Goal: Task Accomplishment & Management: Complete application form

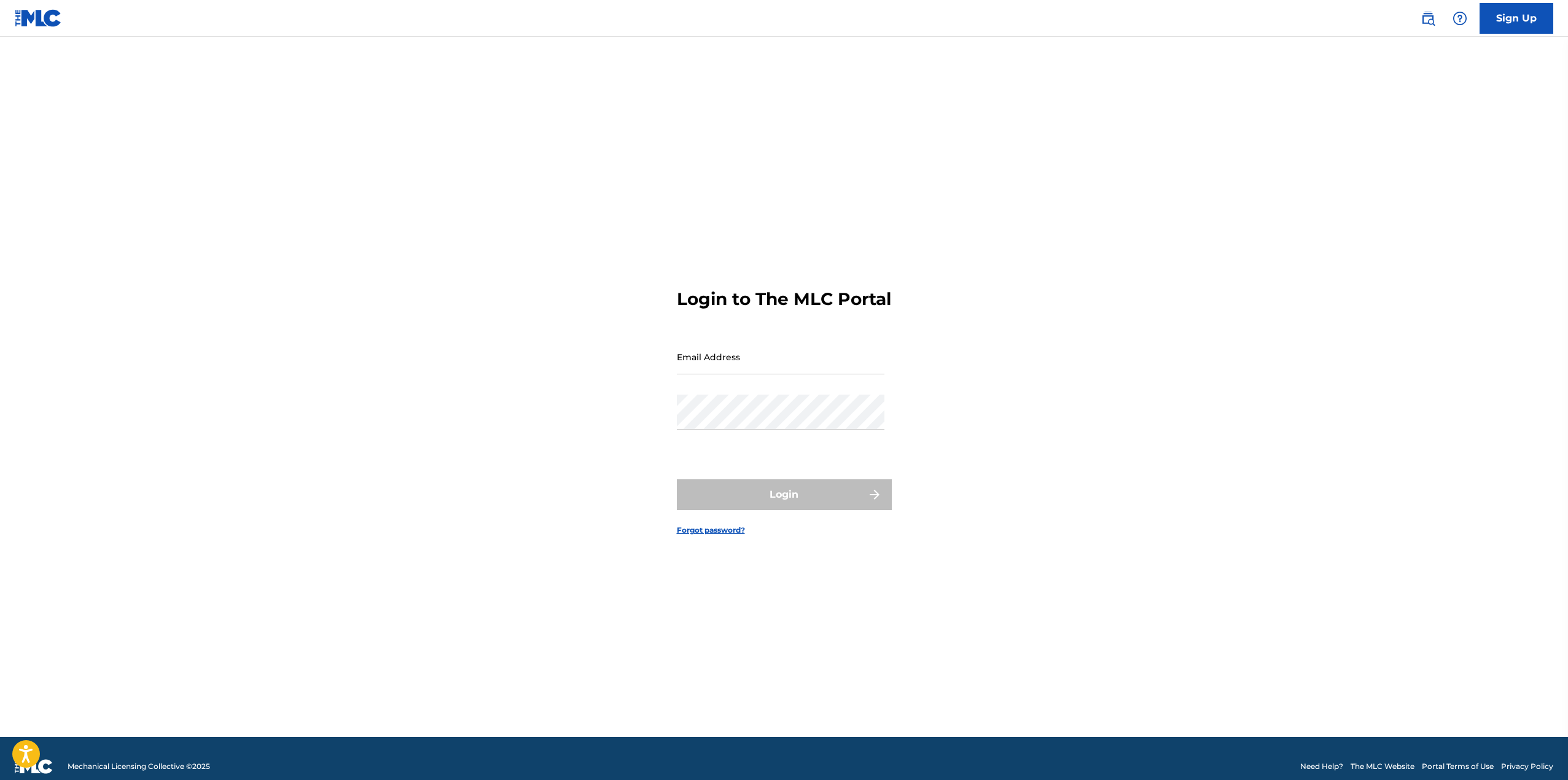
type input "[PERSON_NAME][EMAIL_ADDRESS][DOMAIN_NAME]"
click at [780, 363] on input "[PERSON_NAME][EMAIL_ADDRESS][DOMAIN_NAME]" at bounding box center [780, 357] width 208 height 35
click at [805, 510] on button "Login" at bounding box center [784, 495] width 215 height 30
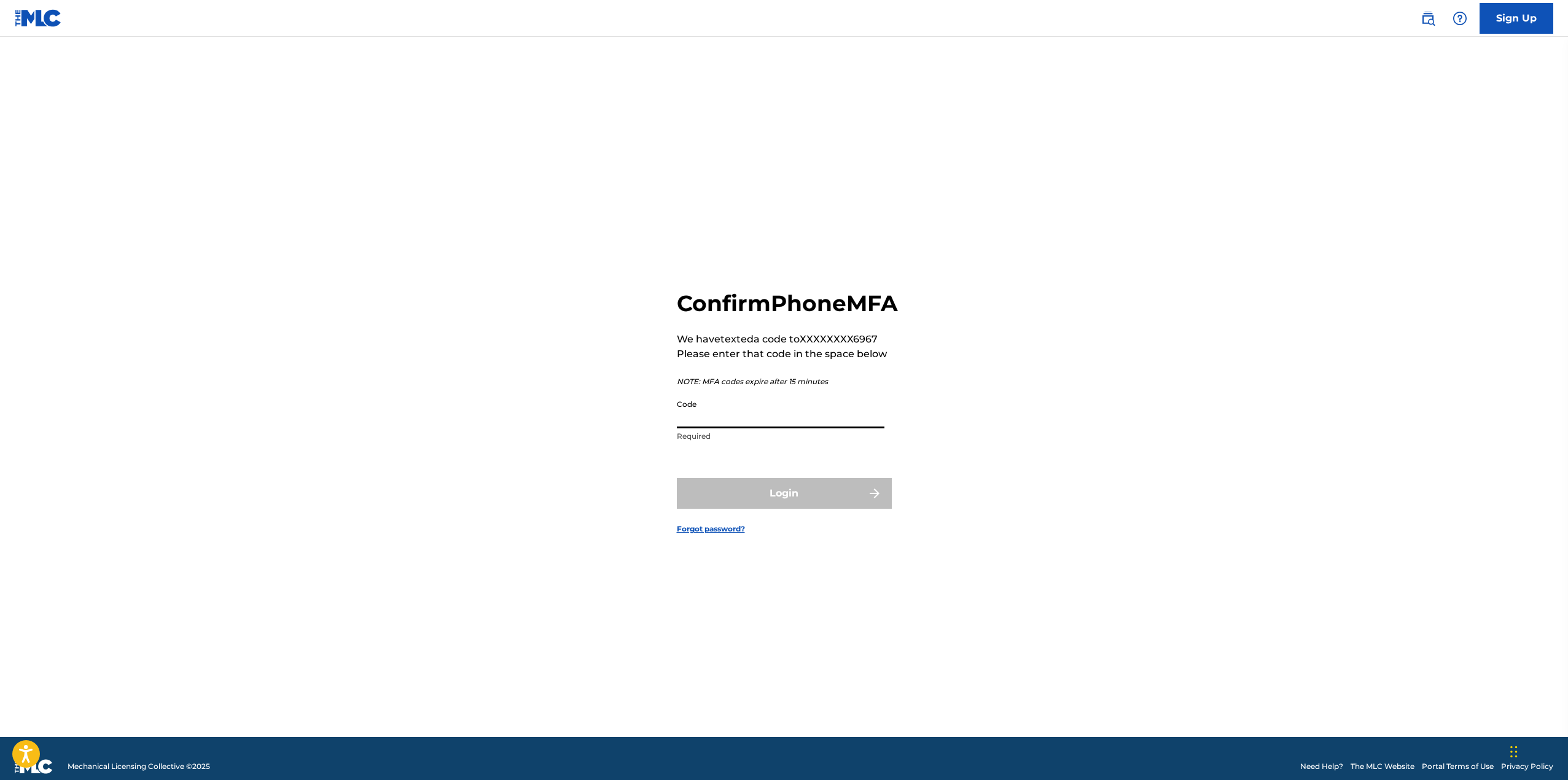
click at [761, 429] on input "Code" at bounding box center [780, 411] width 208 height 35
type input "902372"
click at [677, 478] on button "Login" at bounding box center [784, 493] width 215 height 30
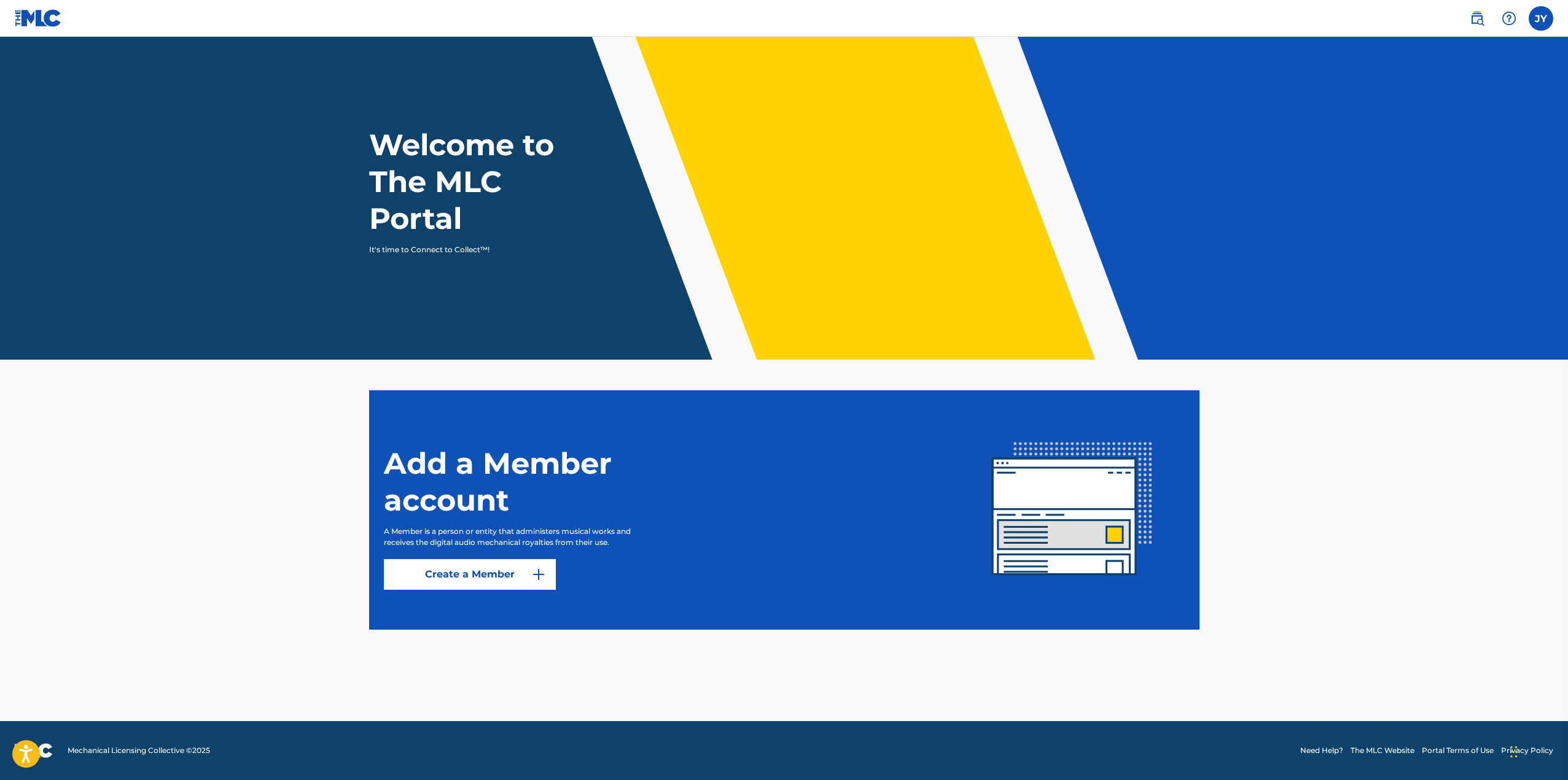
click at [1483, 15] on img at bounding box center [1477, 18] width 14 height 14
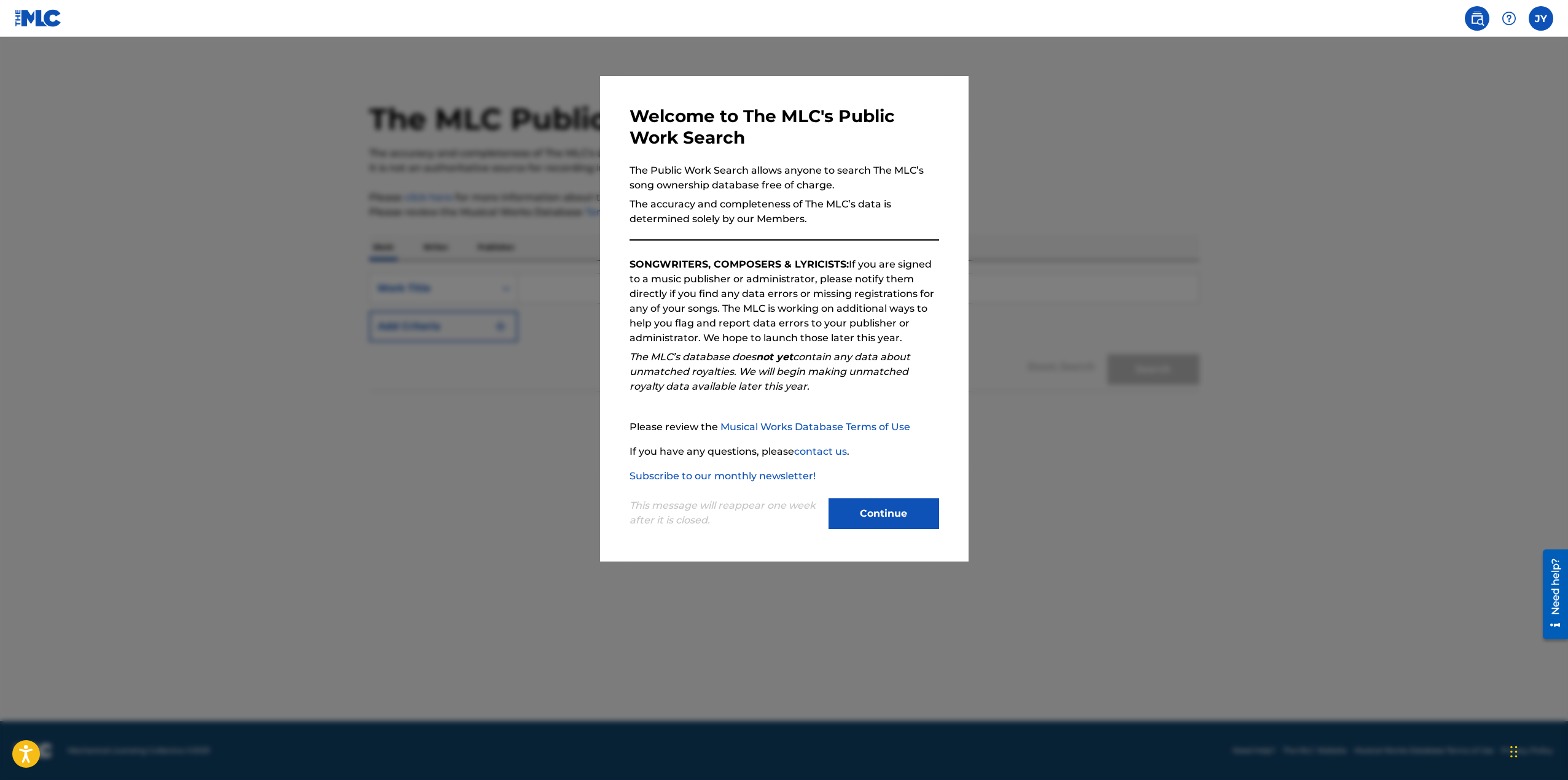
click at [886, 520] on button "Continue" at bounding box center [883, 514] width 110 height 30
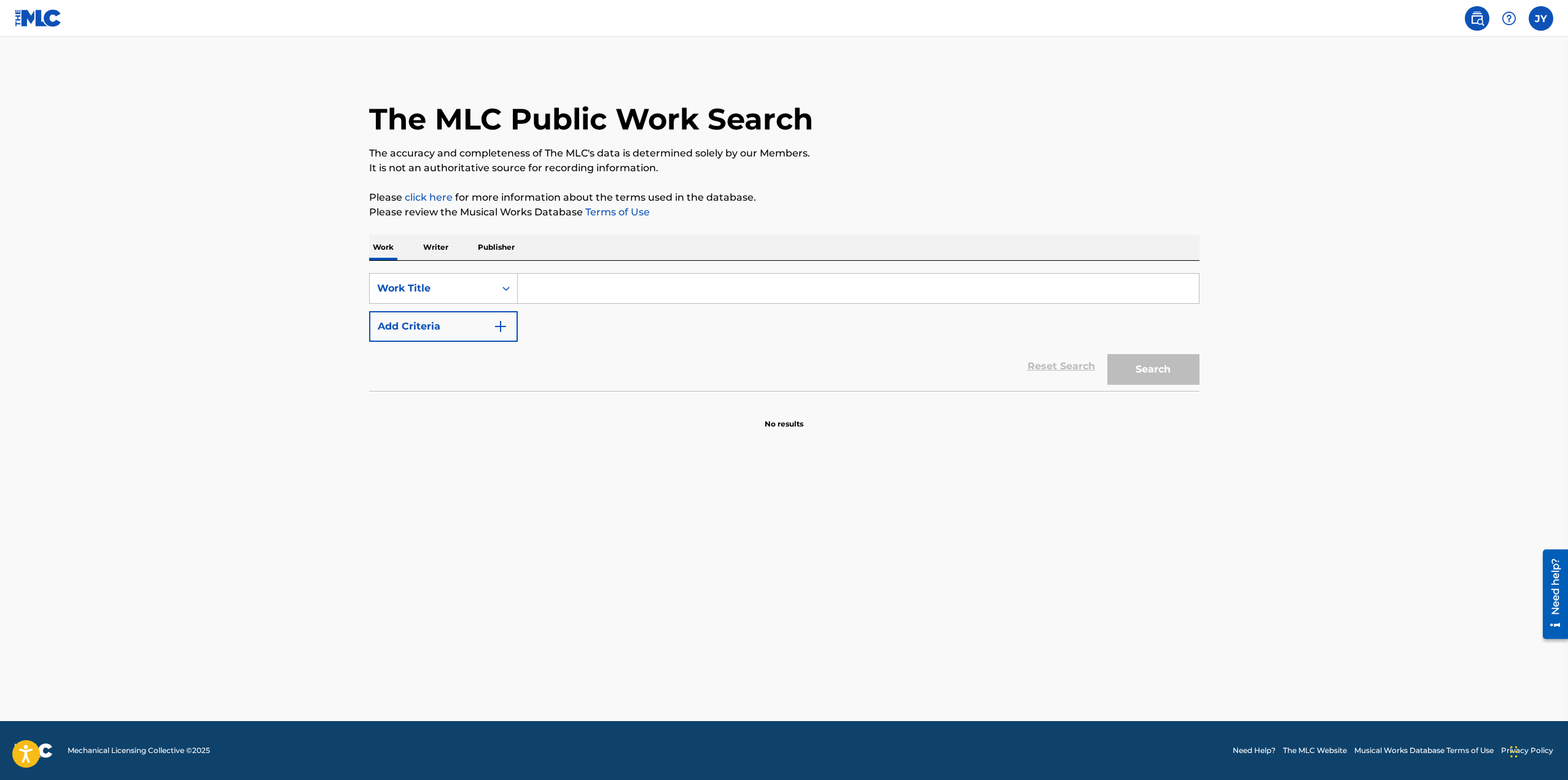
drag, startPoint x: 484, startPoint y: 246, endPoint x: 515, endPoint y: 256, distance: 32.6
click at [484, 246] on p "Publisher" at bounding box center [496, 247] width 44 height 26
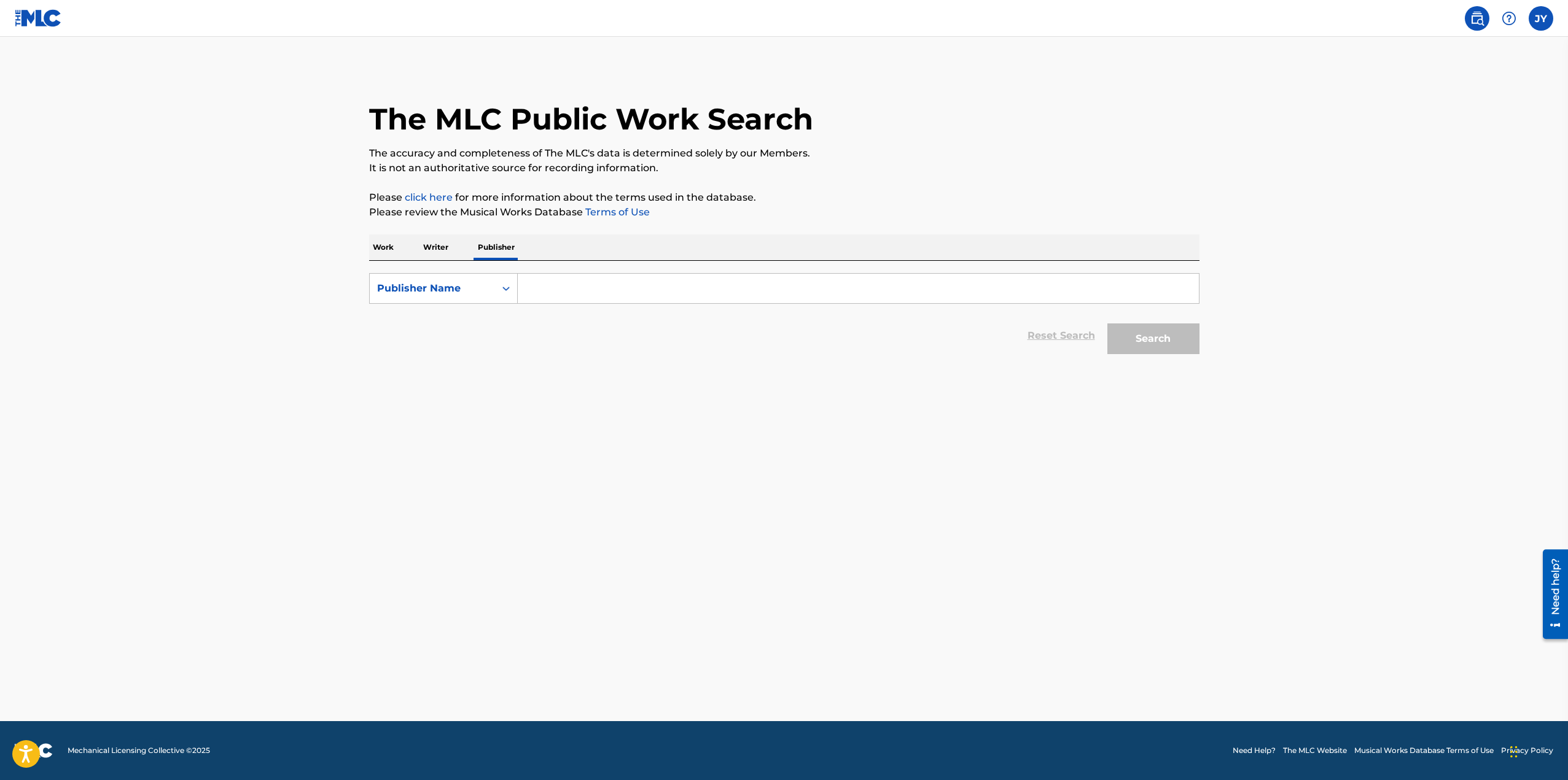
click at [569, 290] on input "Search Form" at bounding box center [859, 288] width 681 height 30
type input "publisher 2000"
click at [1107, 324] on button "Search" at bounding box center [1153, 339] width 92 height 30
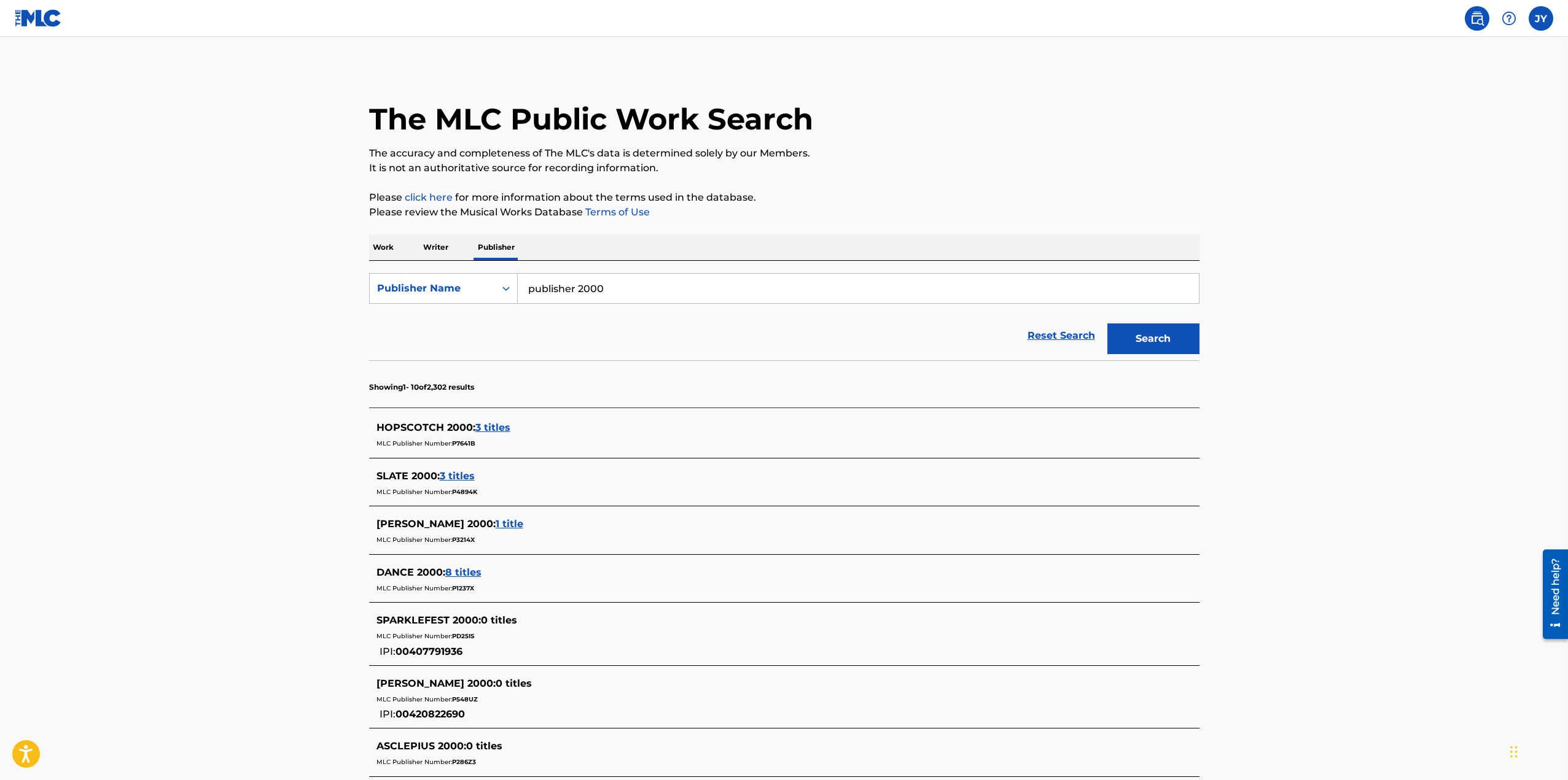
click at [423, 252] on p "Writer" at bounding box center [436, 247] width 33 height 26
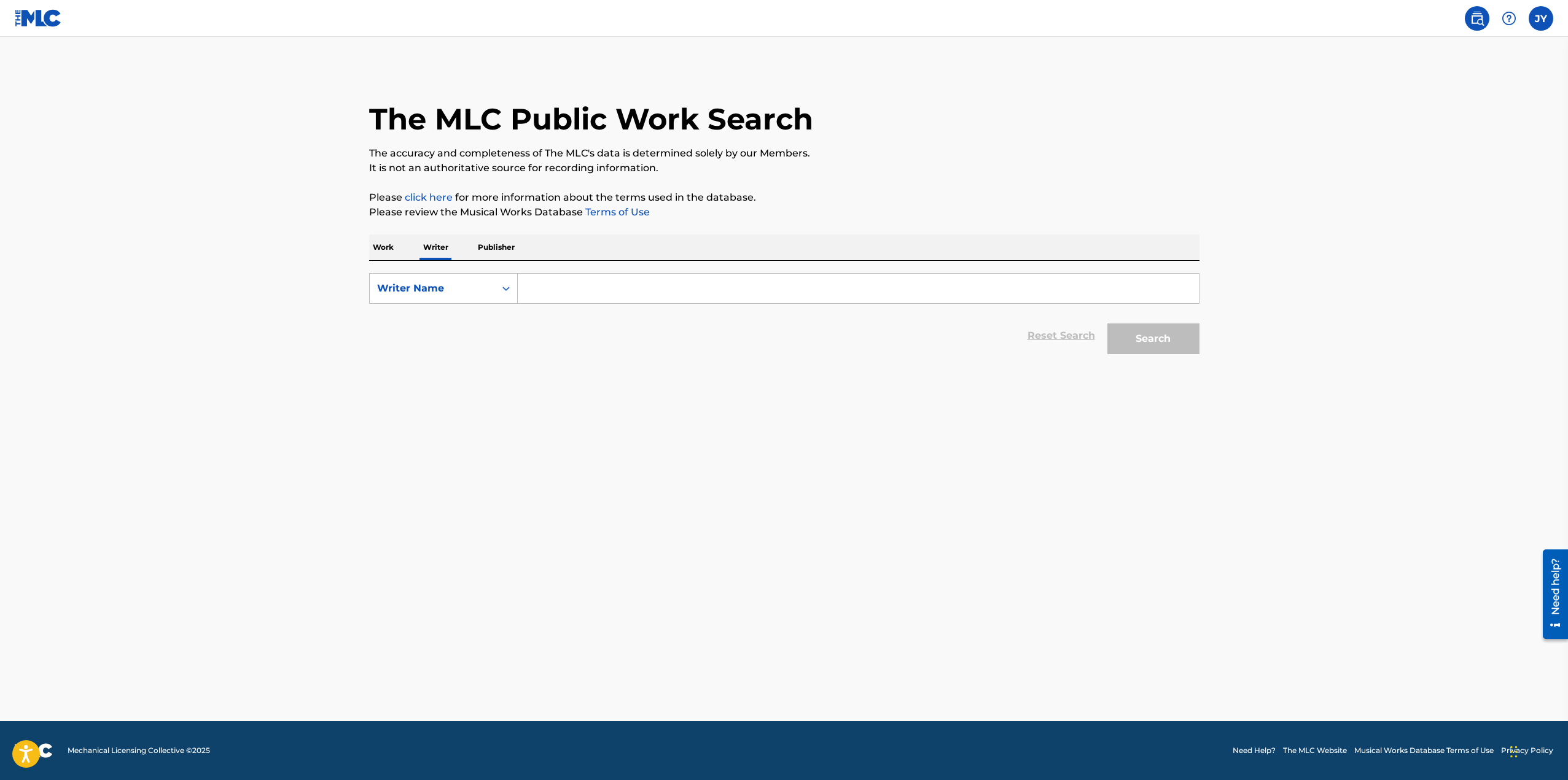
click at [606, 296] on input "Search Form" at bounding box center [859, 288] width 681 height 30
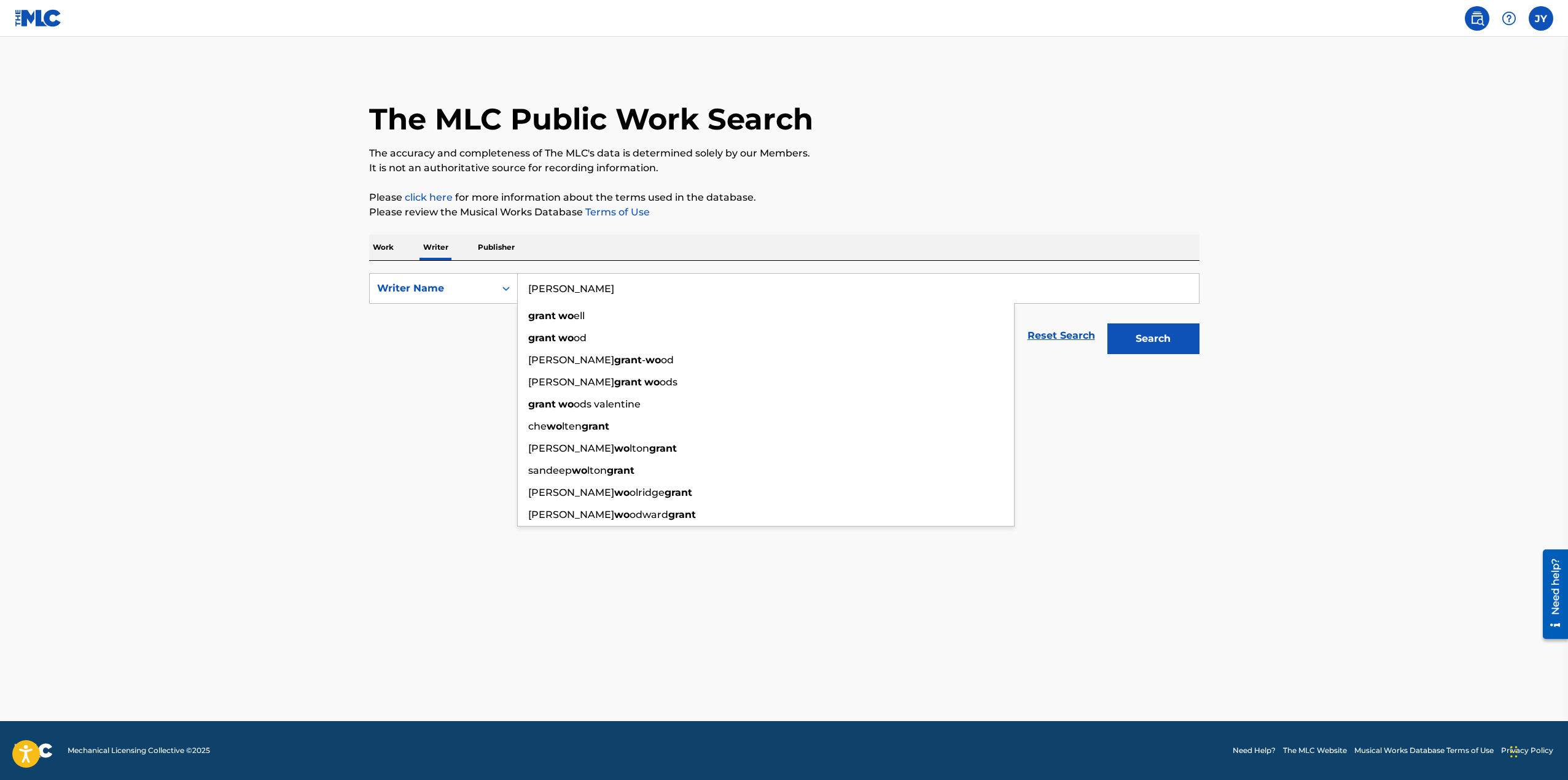
type input "[PERSON_NAME]"
click at [1107, 324] on button "Search" at bounding box center [1153, 339] width 92 height 30
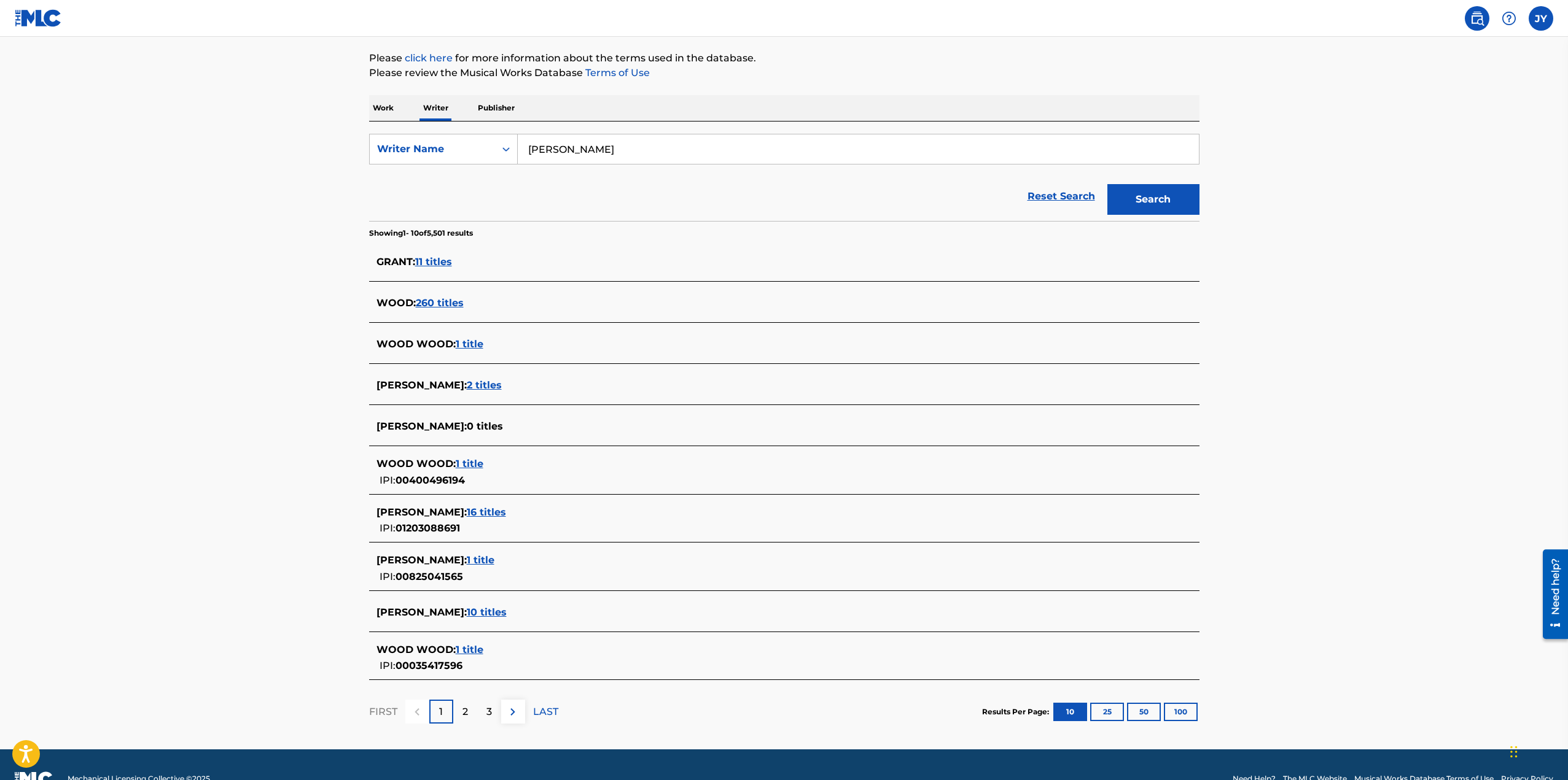
scroll to position [167, 0]
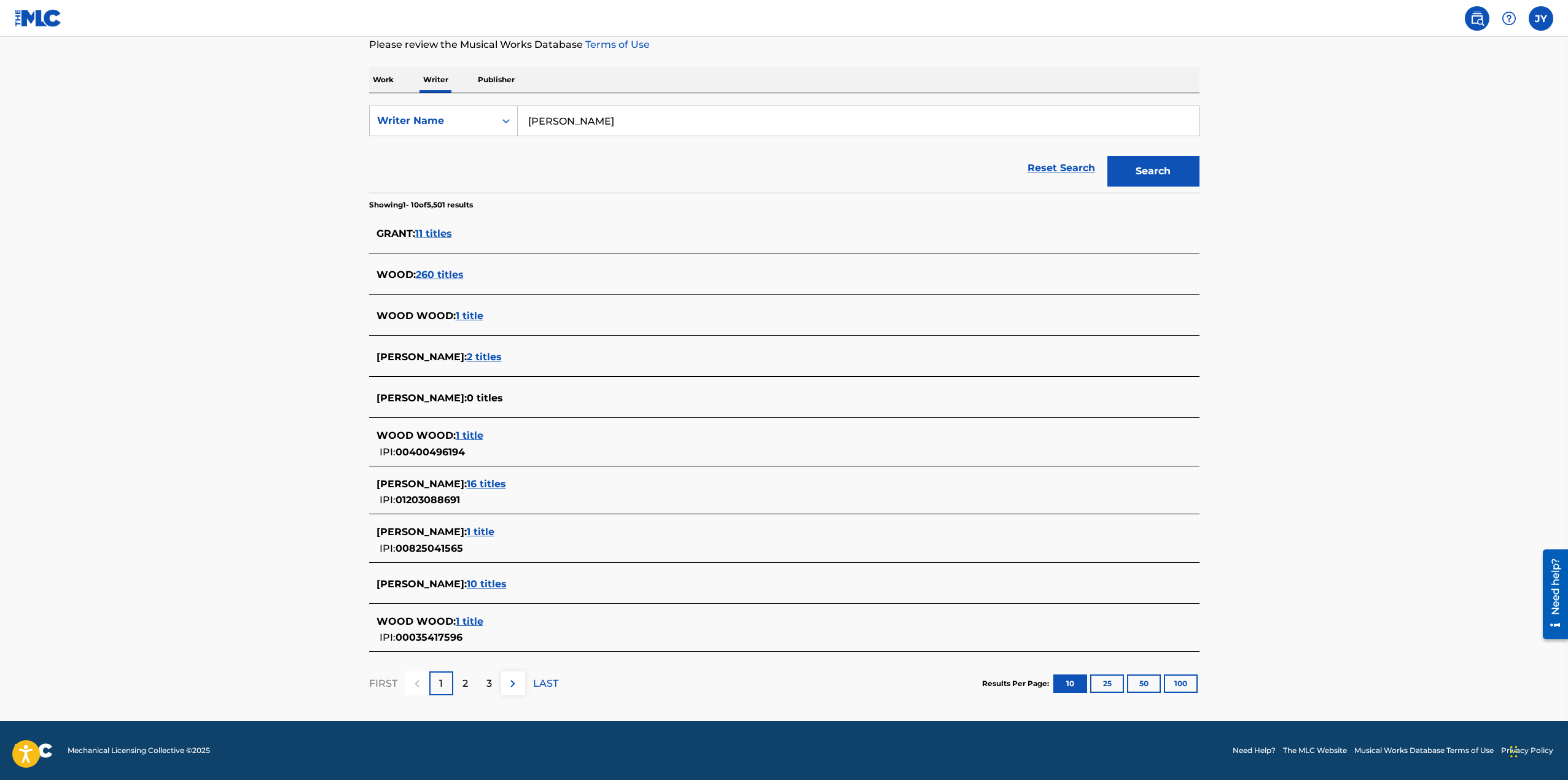
click at [471, 589] on span "10 titles" at bounding box center [487, 584] width 40 height 11
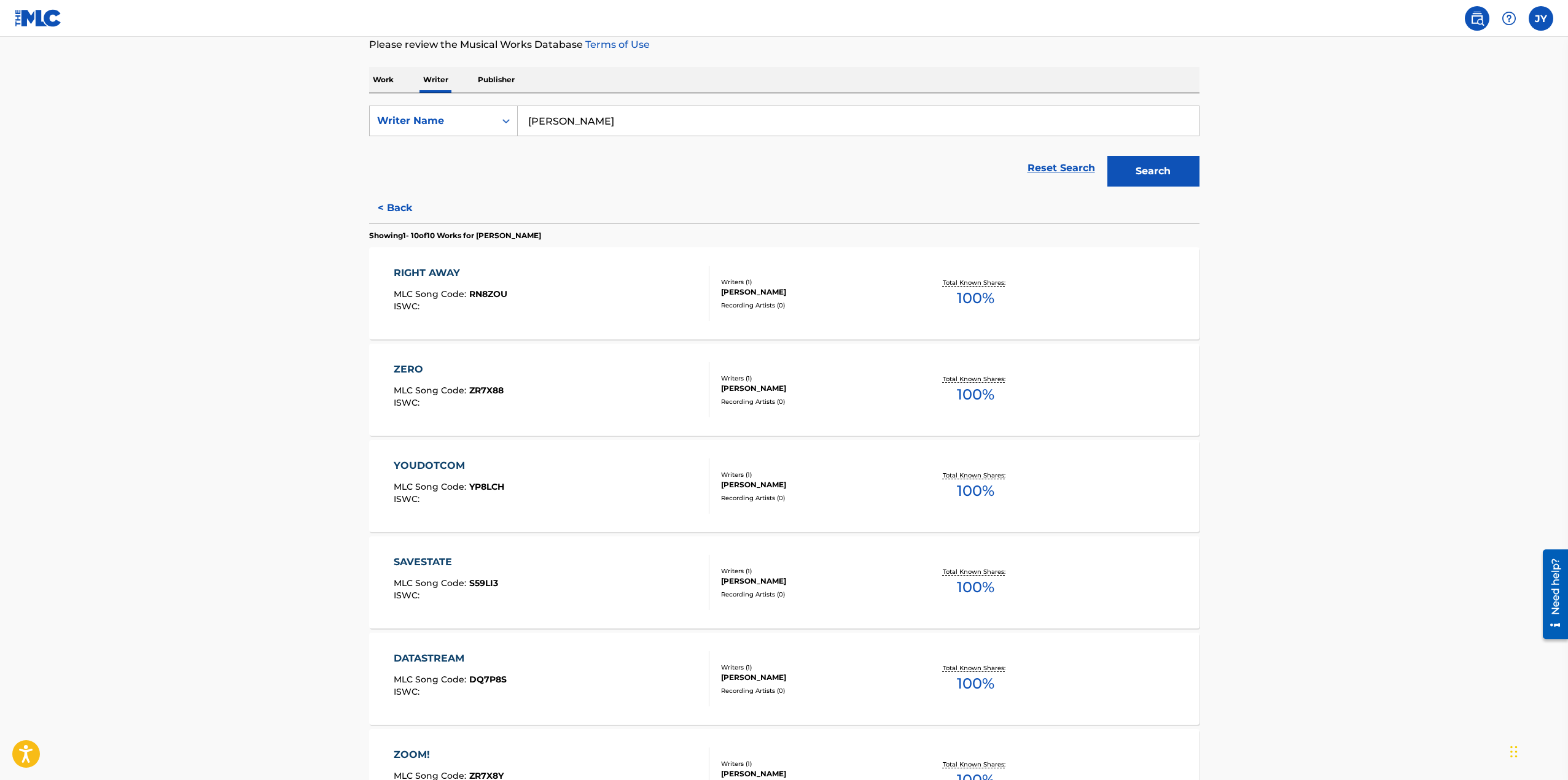
click at [890, 417] on div "ZERO MLC Song Code : ZR7X88 ISWC : Writers ( 1 ) [PERSON_NAME] Recording Artist…" at bounding box center [784, 389] width 830 height 92
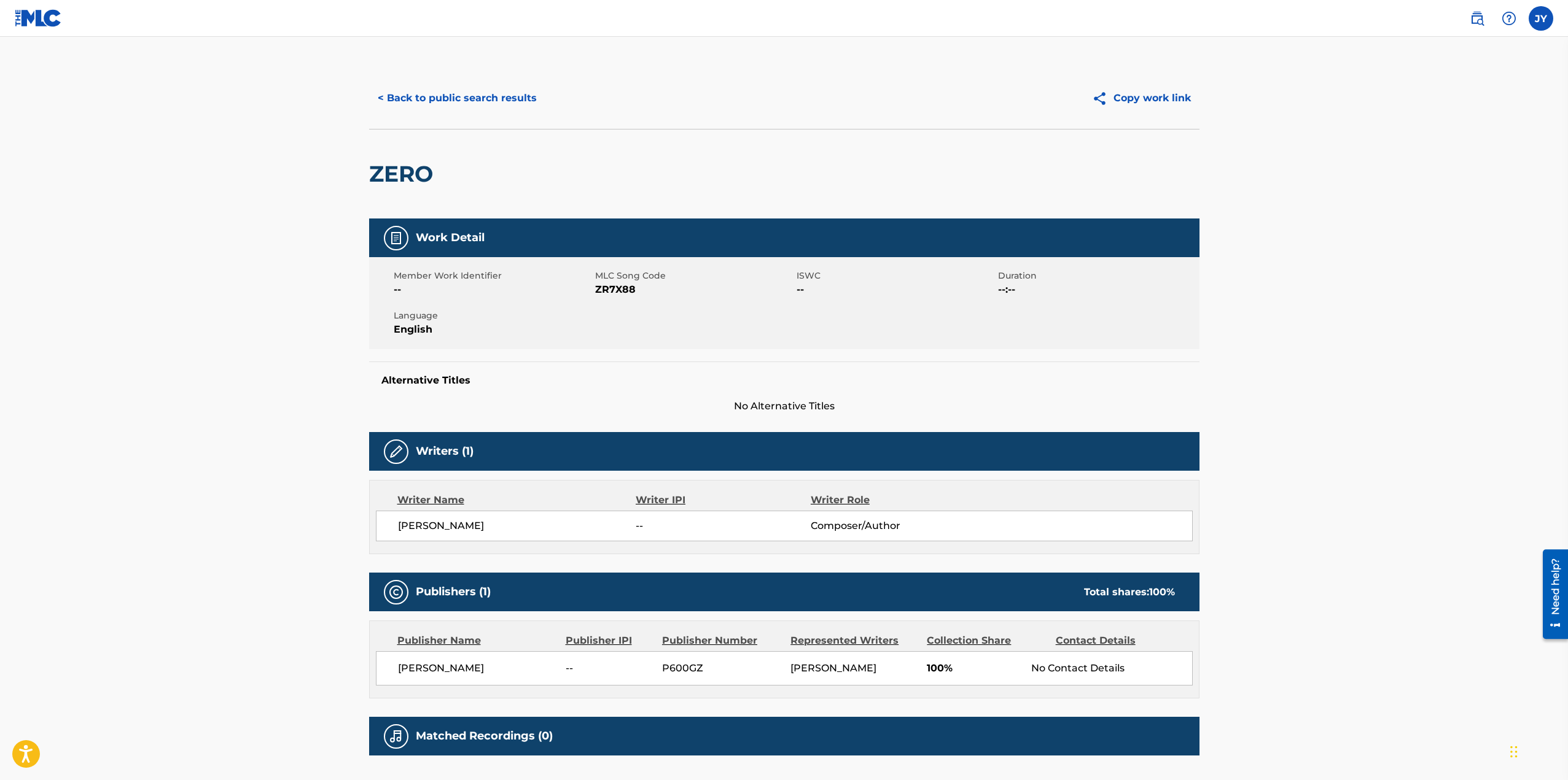
click at [411, 96] on button "< Back to public search results" at bounding box center [457, 98] width 176 height 30
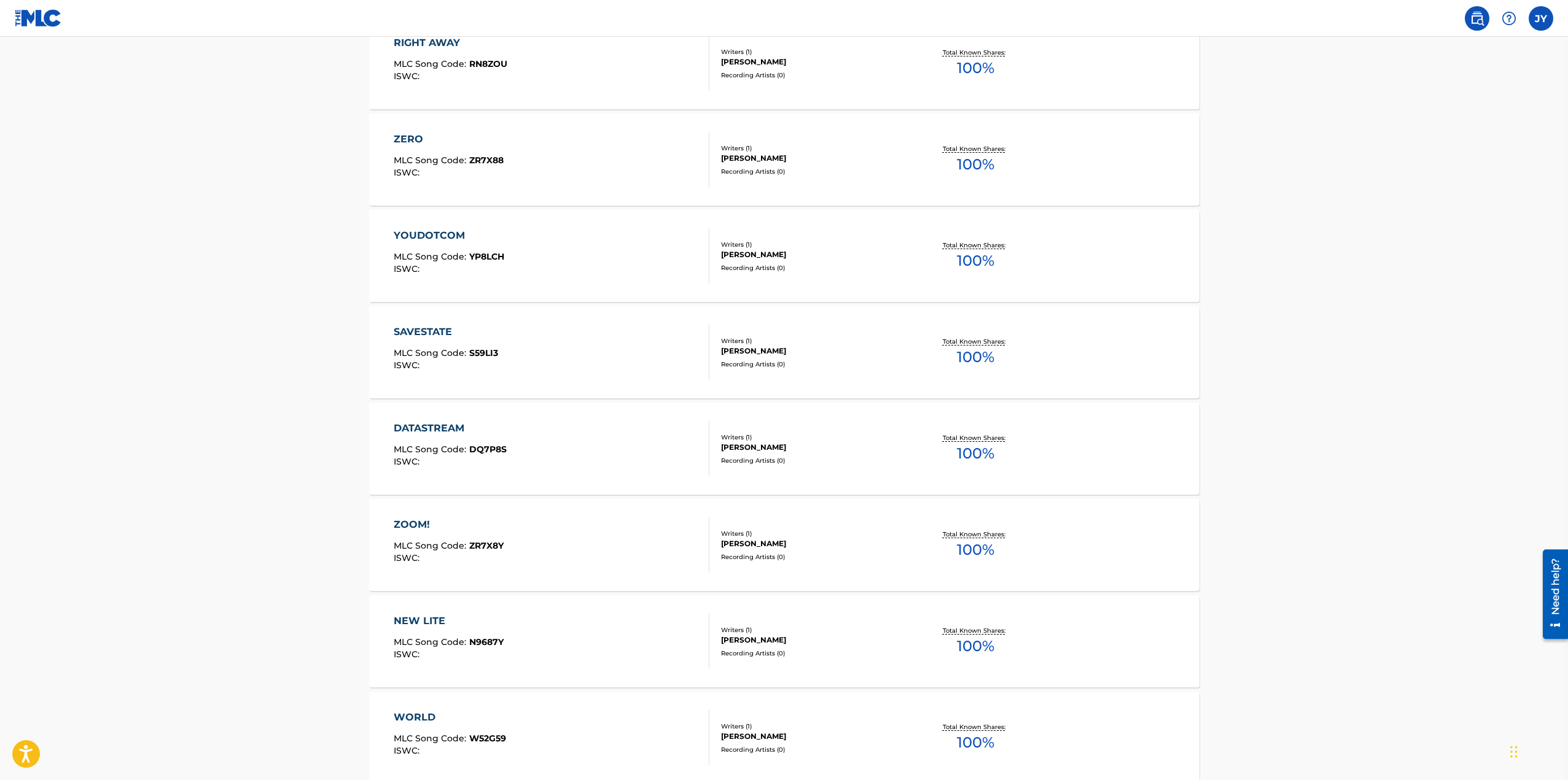
scroll to position [614, 0]
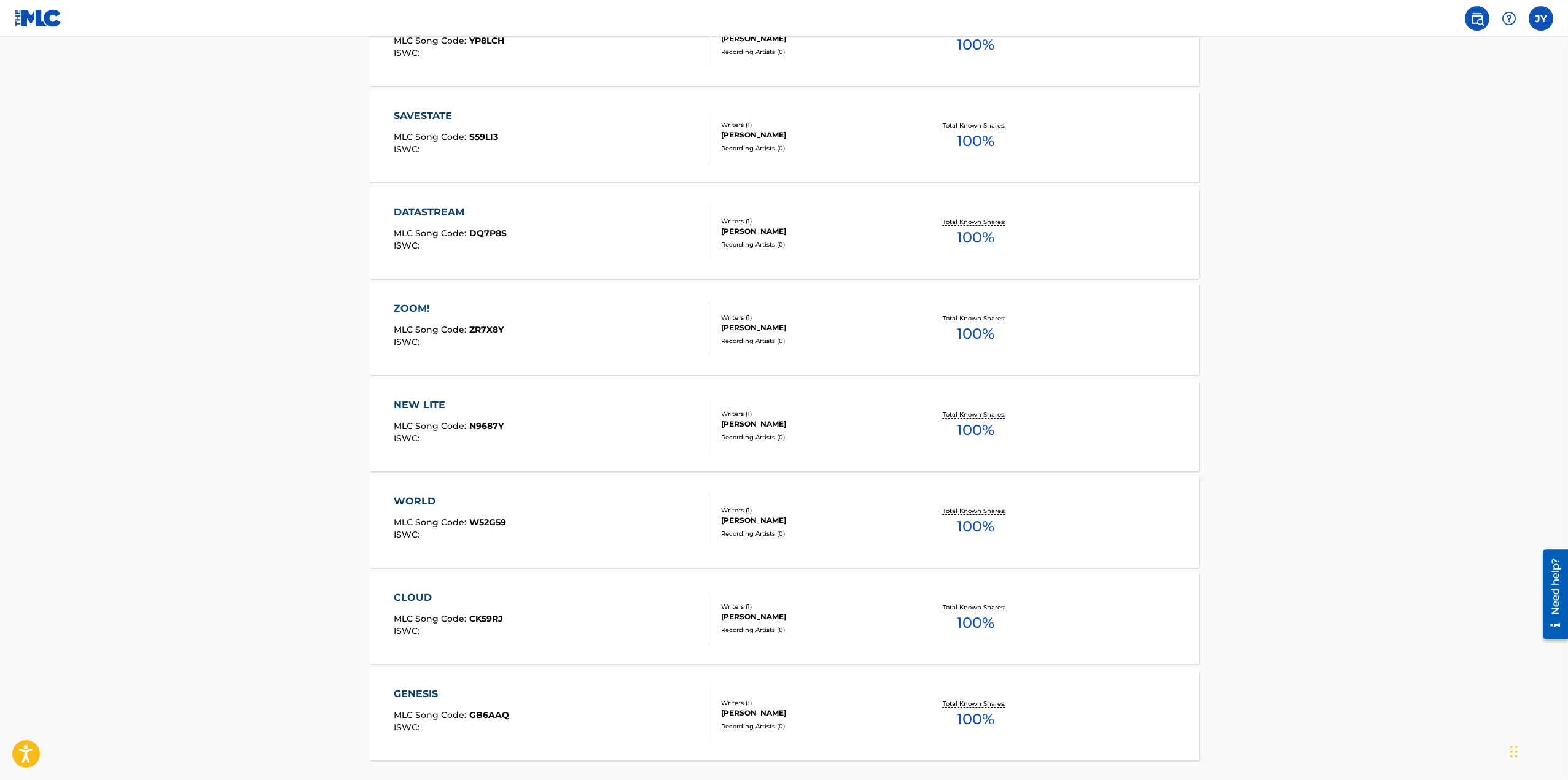
click at [611, 421] on div "NEW LITE MLC Song Code : N9687Y ISWC :" at bounding box center [551, 425] width 316 height 55
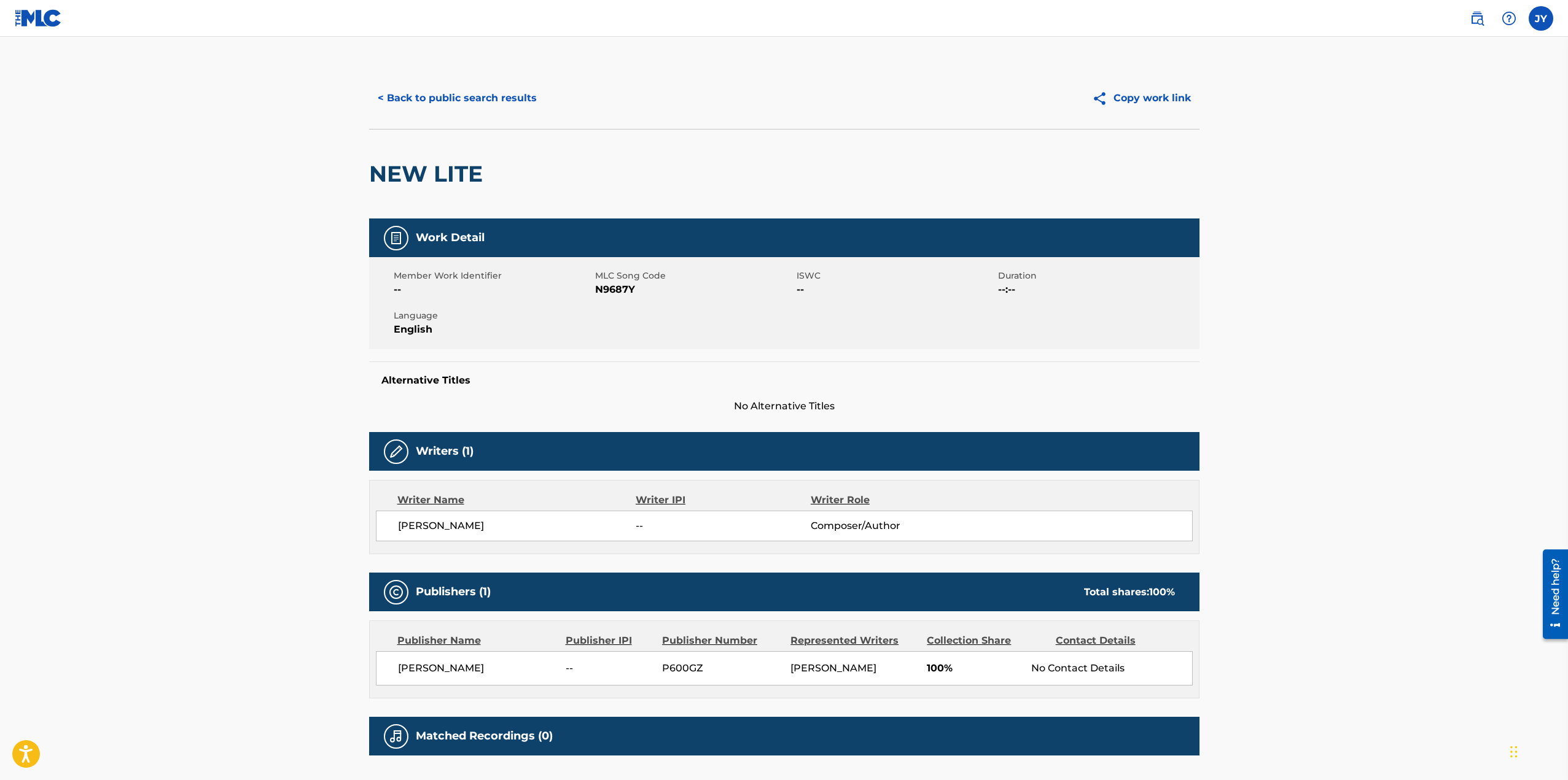
click at [505, 104] on button "< Back to public search results" at bounding box center [457, 98] width 176 height 30
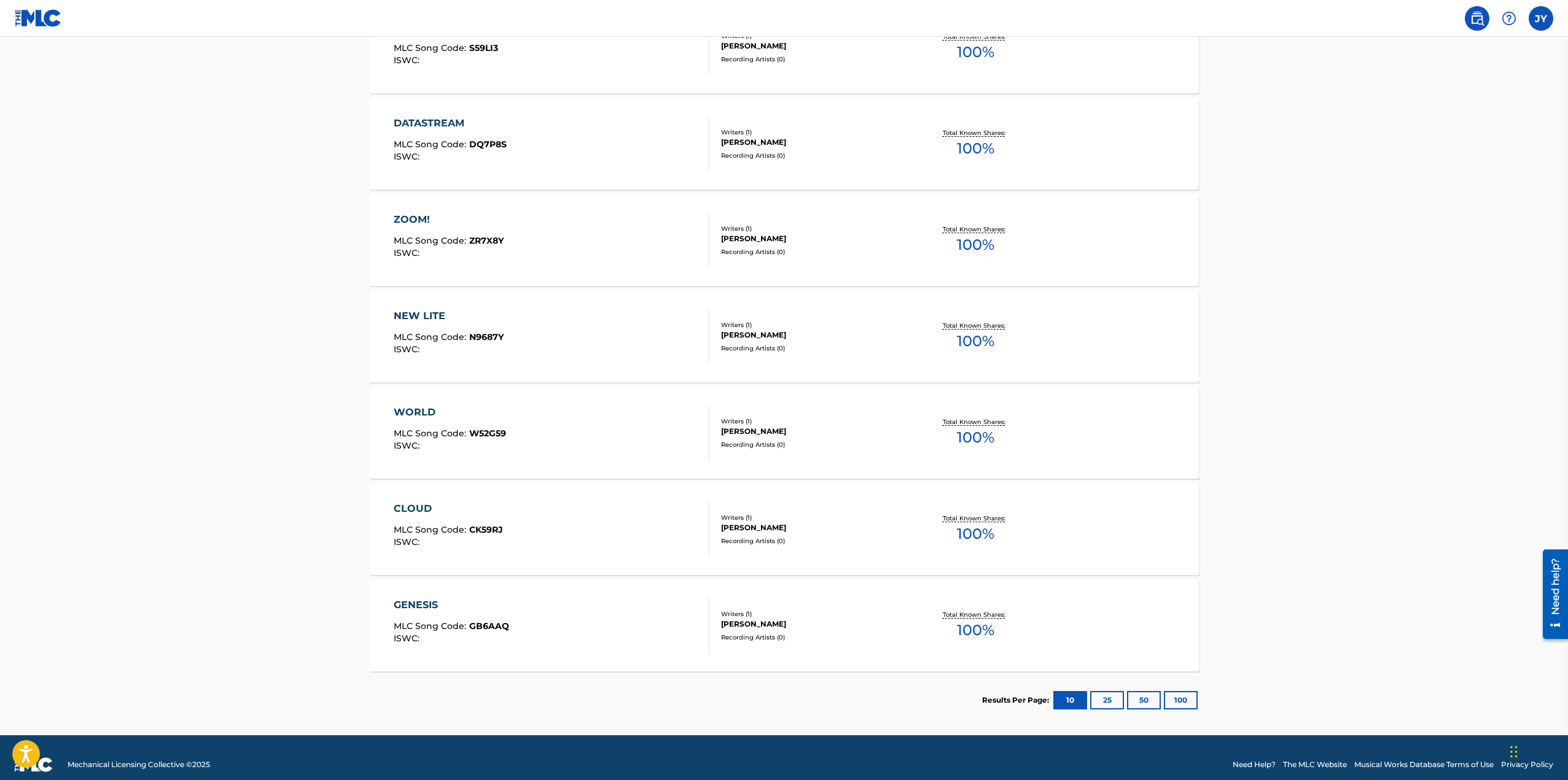
scroll to position [717, 0]
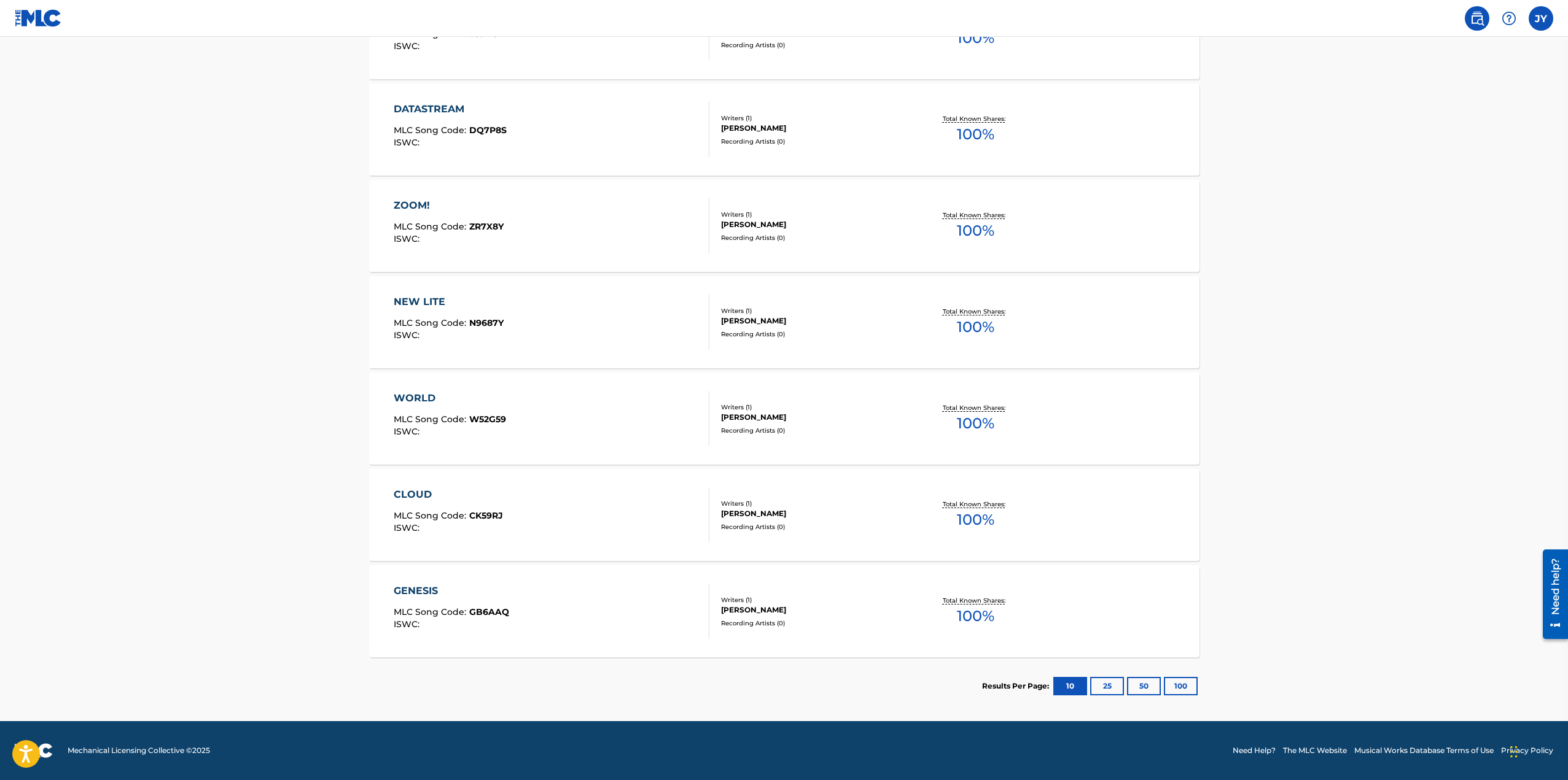
click at [1106, 689] on button "25" at bounding box center [1106, 686] width 33 height 18
click at [1145, 677] on div "Results Per Page: 10 25 50 100" at bounding box center [1090, 686] width 217 height 58
click at [1150, 684] on button "50" at bounding box center [1144, 686] width 33 height 18
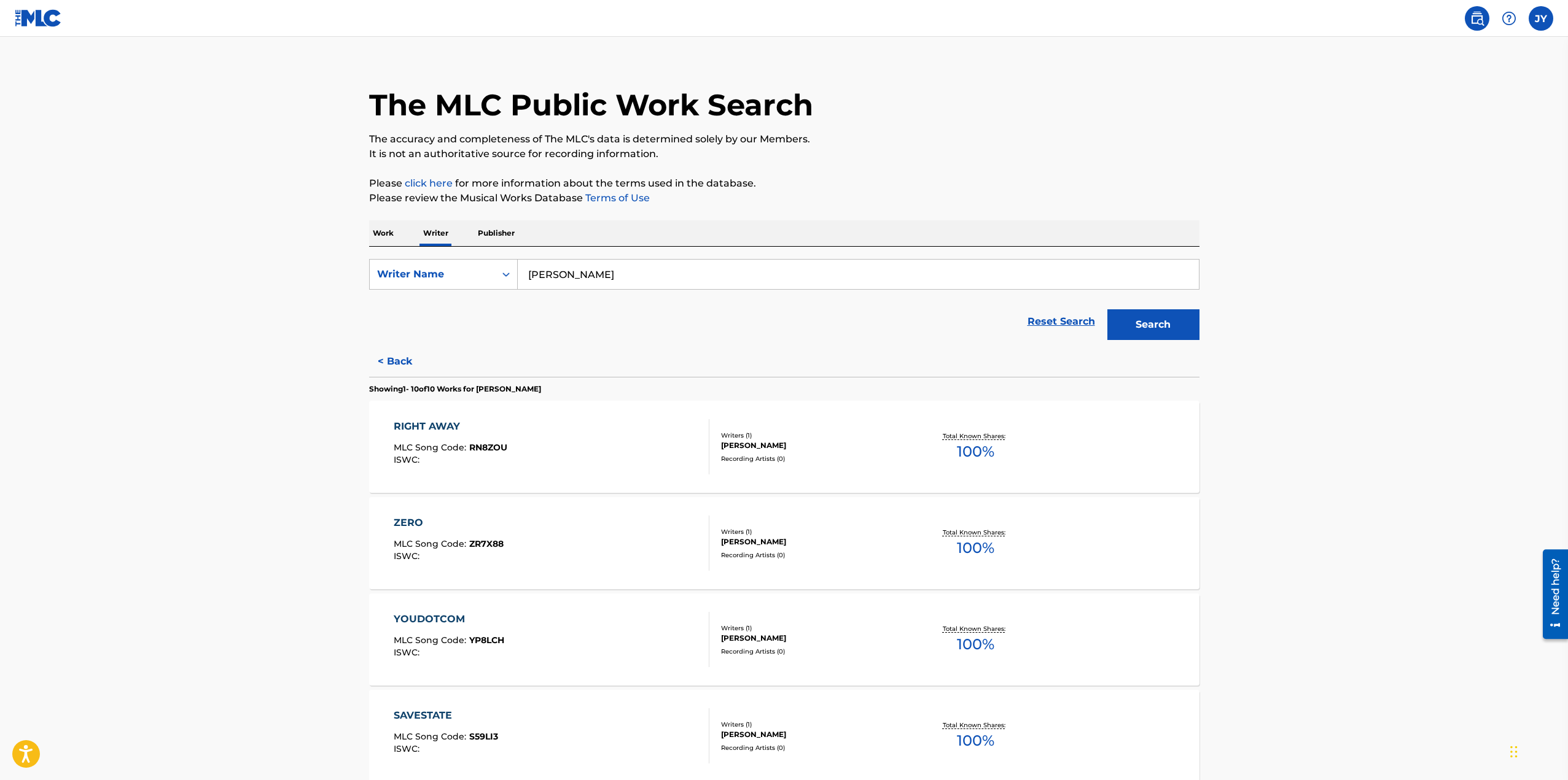
scroll to position [0, 0]
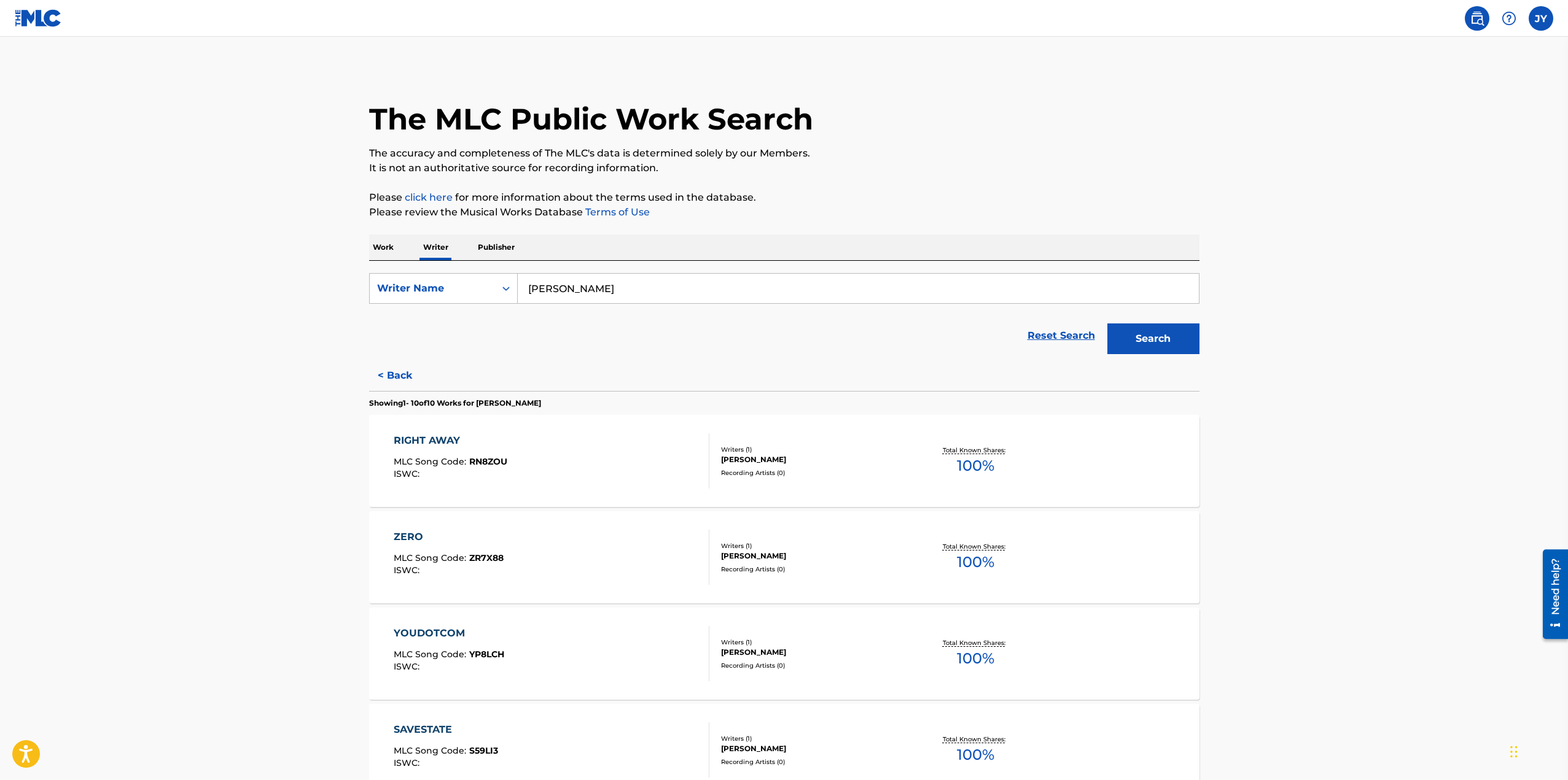
click at [1483, 21] on img at bounding box center [1477, 18] width 14 height 14
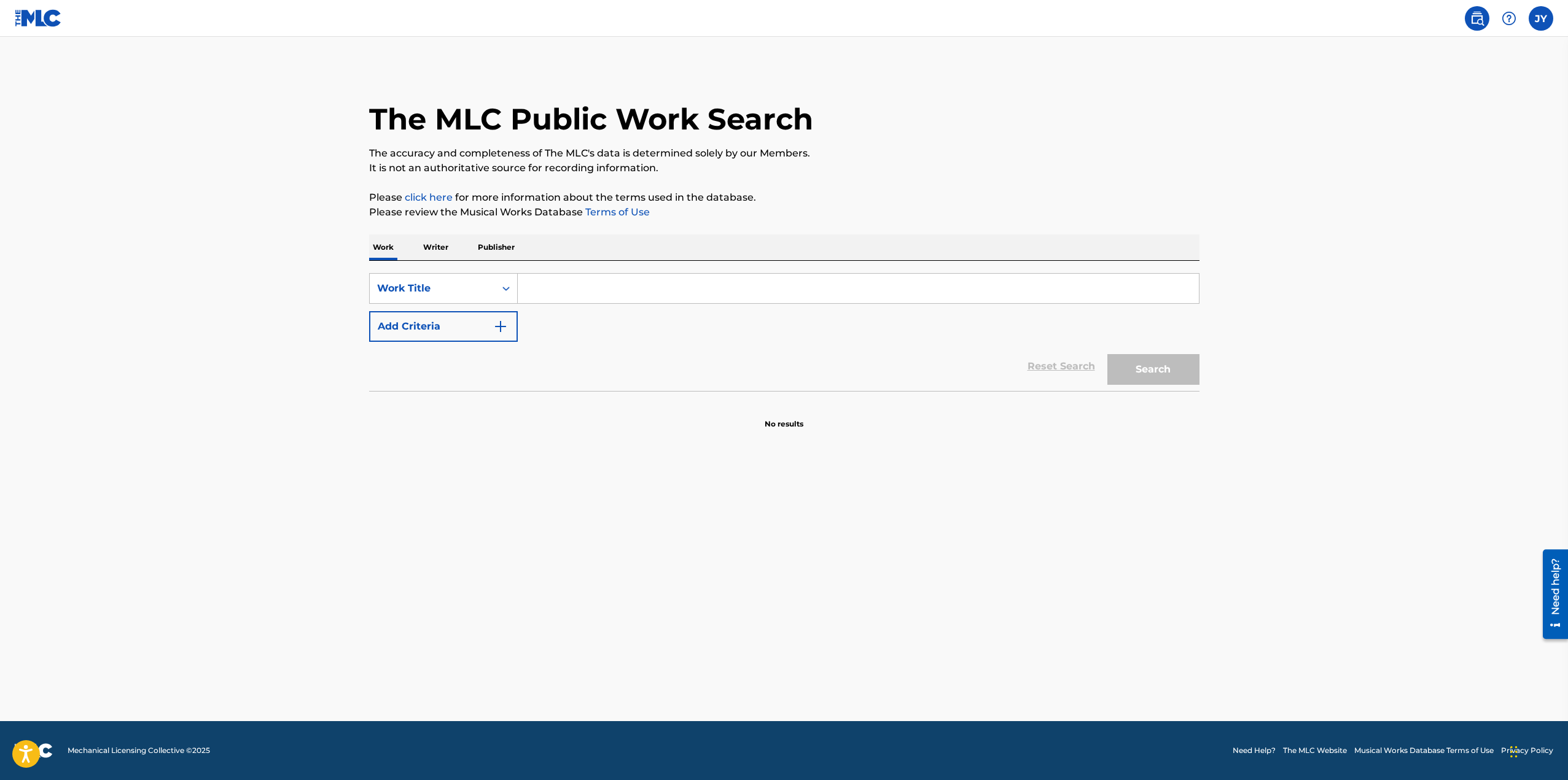
click at [1537, 21] on label at bounding box center [1541, 18] width 24 height 24
click at [1541, 18] on input "[PERSON_NAME] Yau [EMAIL_ADDRESS][DOMAIN_NAME] Notification Preferences Profile…" at bounding box center [1541, 18] width 0 height 0
click at [1459, 132] on link "Notification Preferences" at bounding box center [1452, 132] width 90 height 11
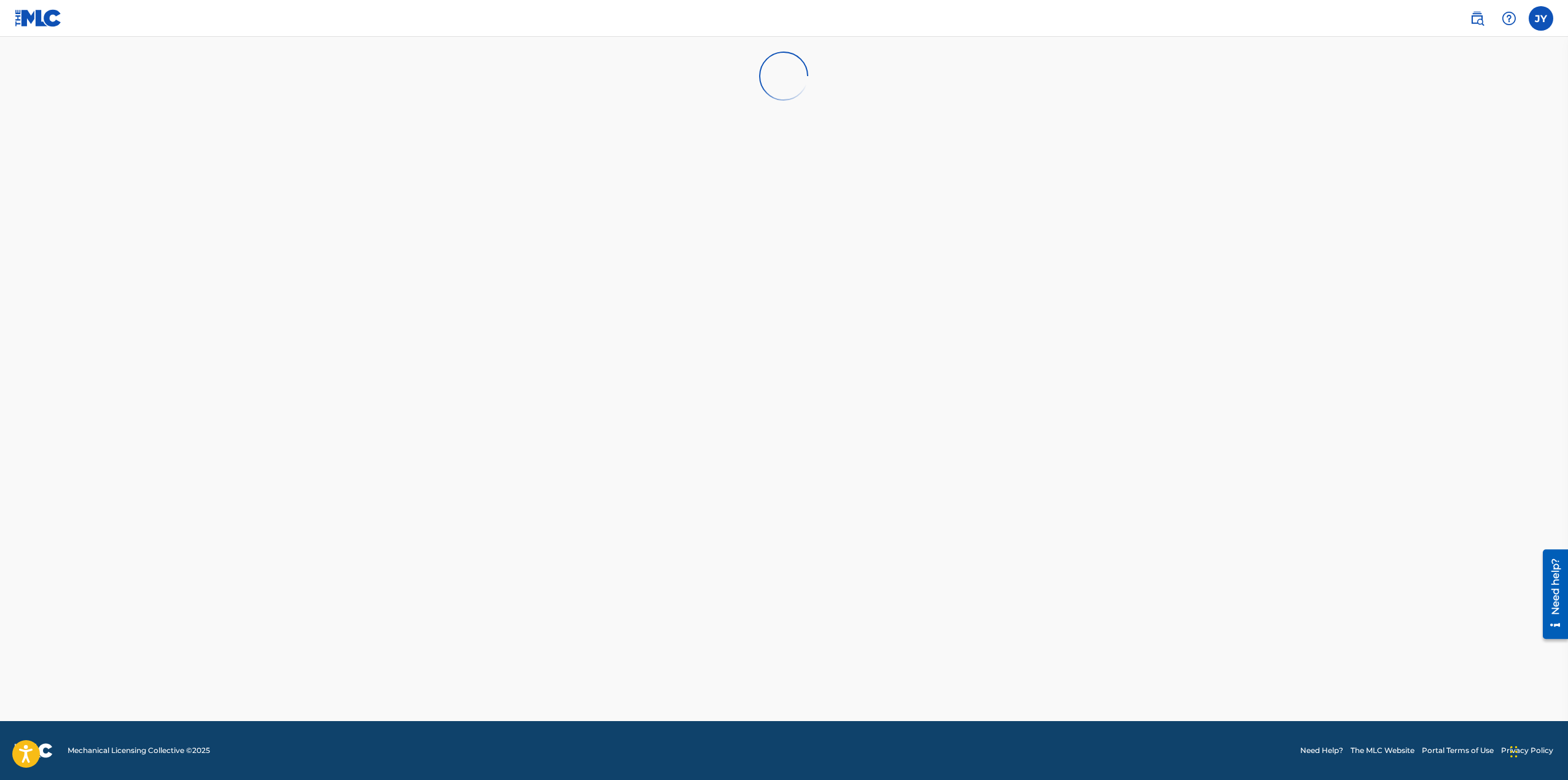
click at [6, 6] on nav "JY [PERSON_NAME] Yau [EMAIL_ADDRESS][DOMAIN_NAME] Notification Preferences Prof…" at bounding box center [784, 18] width 1568 height 36
click at [27, 24] on img at bounding box center [38, 17] width 47 height 17
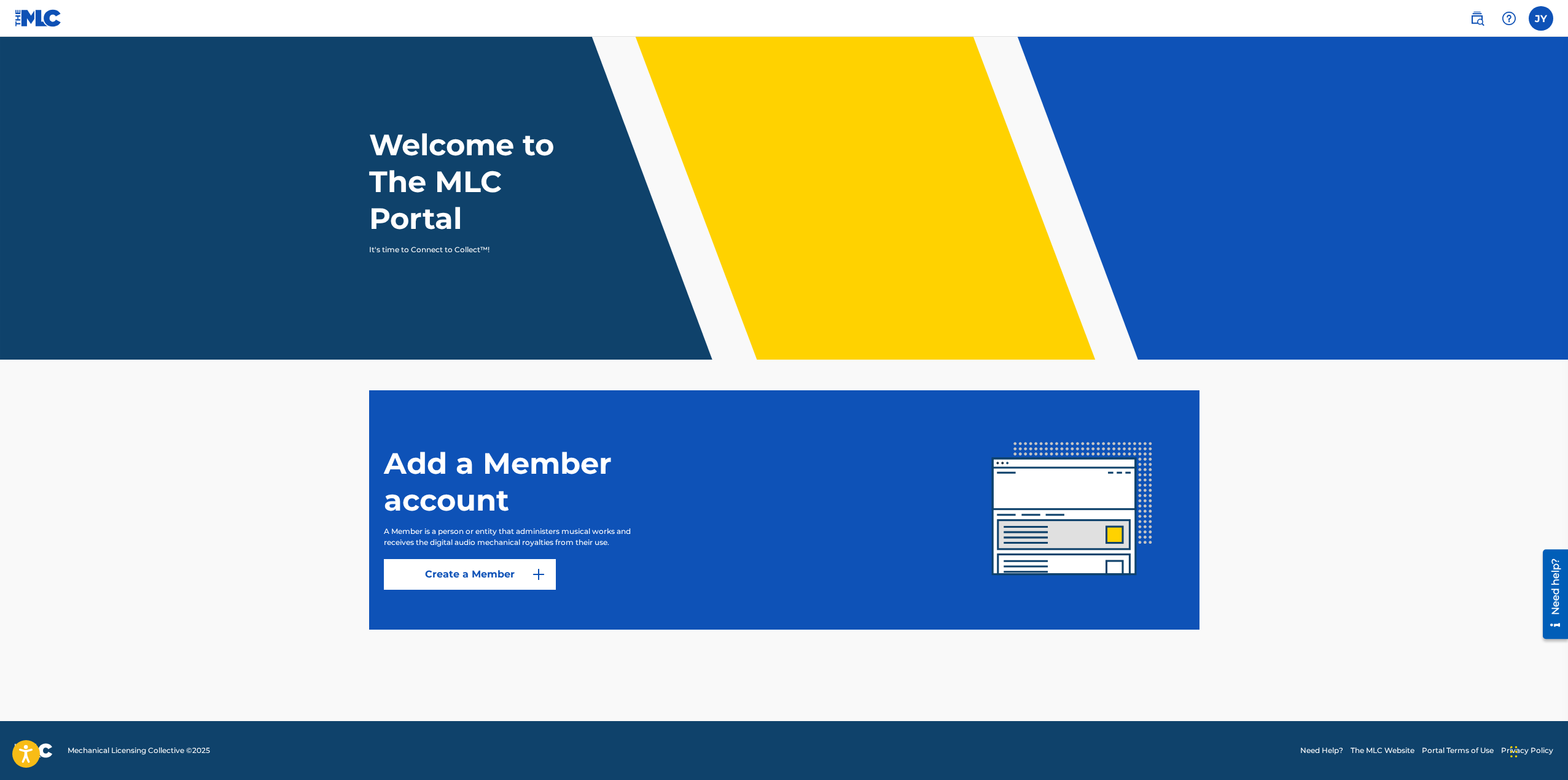
click at [1484, 21] on link at bounding box center [1477, 18] width 24 height 24
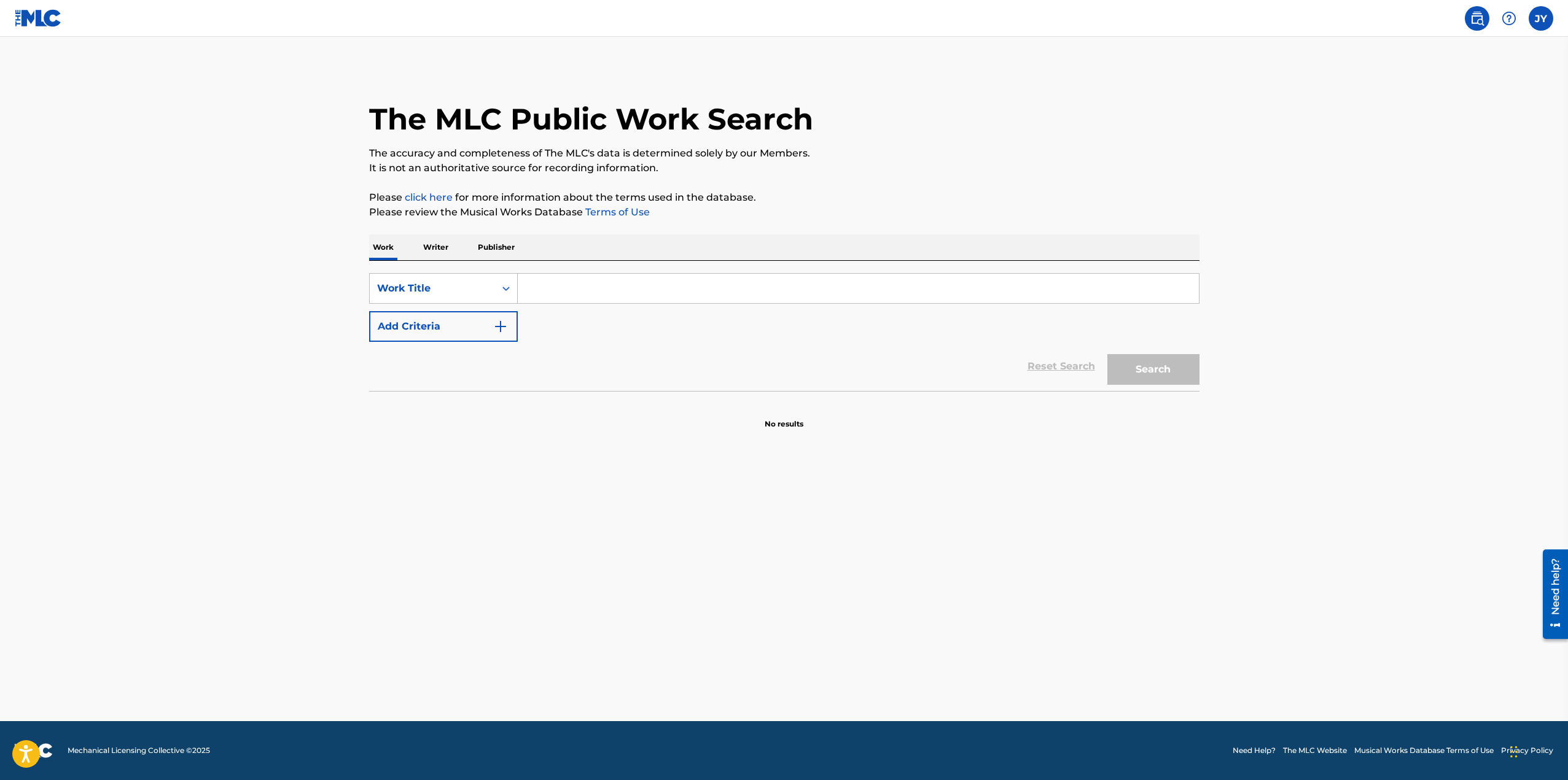
click at [1557, 11] on nav "JY [PERSON_NAME] Yau [EMAIL_ADDRESS][DOMAIN_NAME] Notification Preferences Prof…" at bounding box center [784, 18] width 1568 height 36
click at [1546, 20] on label at bounding box center [1541, 18] width 24 height 24
click at [1541, 18] on input "[PERSON_NAME] Yau [EMAIL_ADDRESS][DOMAIN_NAME] Notification Preferences Profile…" at bounding box center [1541, 18] width 0 height 0
click at [1425, 173] on p "Log out" at bounding box center [1422, 173] width 29 height 11
click at [1541, 18] on input "[PERSON_NAME] Yau [EMAIL_ADDRESS][DOMAIN_NAME] Notification Preferences Profile…" at bounding box center [1541, 18] width 0 height 0
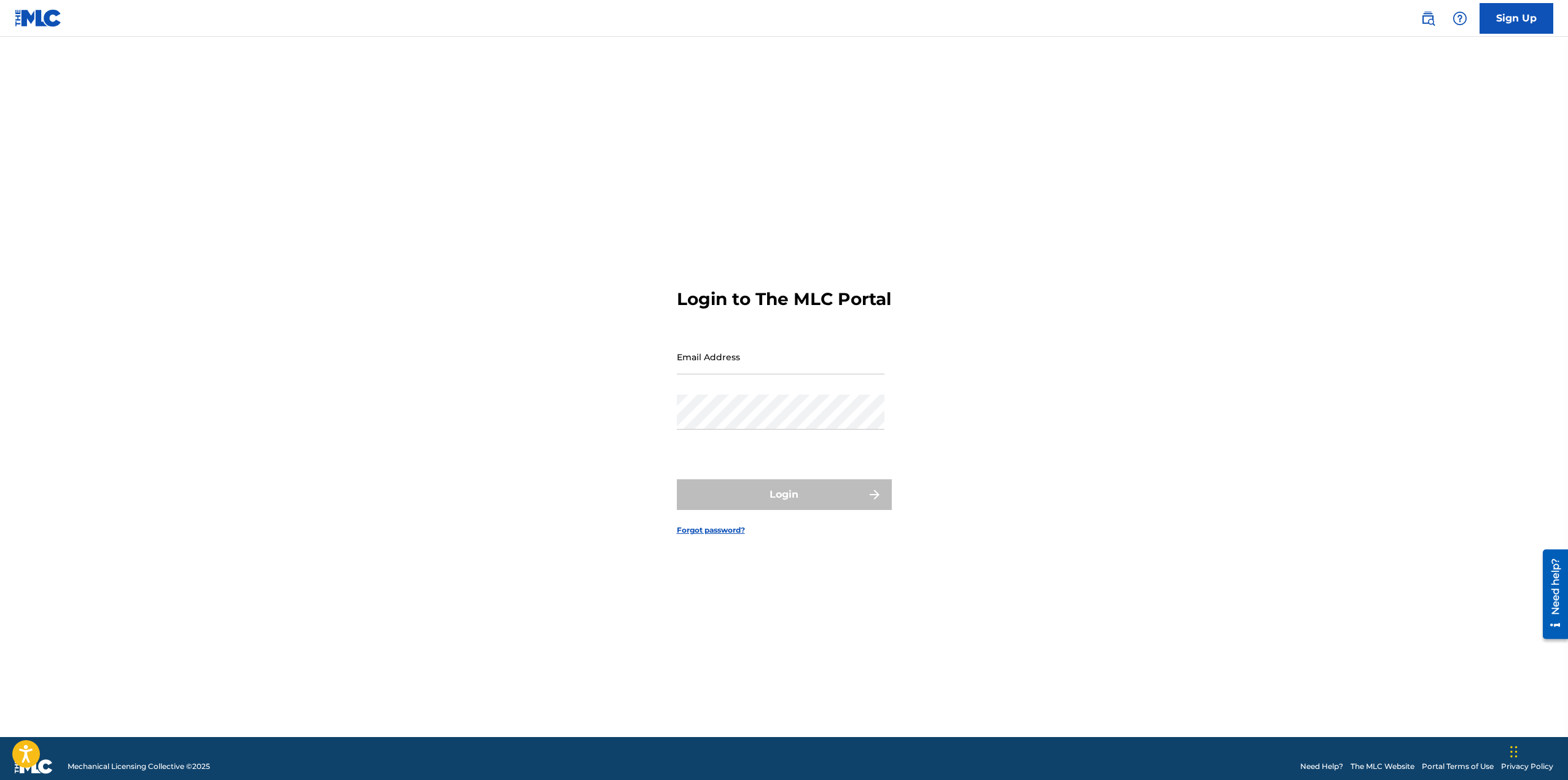
type input "[PERSON_NAME][EMAIL_ADDRESS][DOMAIN_NAME]"
click at [767, 371] on input "[PERSON_NAME][EMAIL_ADDRESS][DOMAIN_NAME]" at bounding box center [780, 357] width 208 height 35
click at [691, 474] on form "Login to The MLC Portal Email Address [PERSON_NAME][EMAIL_ADDRESS][DOMAIN_NAME]…" at bounding box center [784, 402] width 215 height 670
click at [758, 504] on button "Login" at bounding box center [784, 495] width 215 height 30
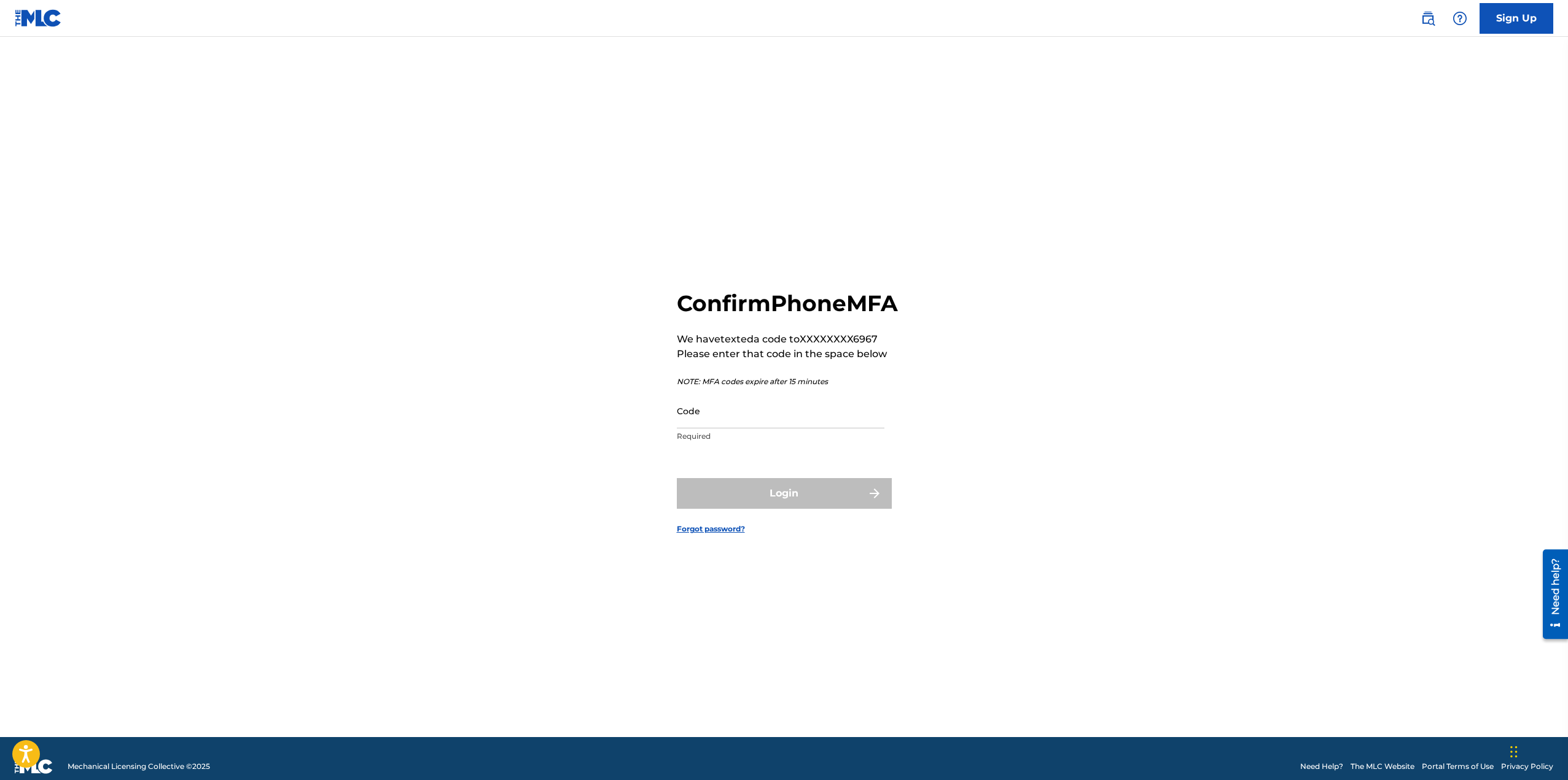
drag, startPoint x: 782, startPoint y: 431, endPoint x: 789, endPoint y: 433, distance: 7.3
click at [782, 429] on input "Code" at bounding box center [780, 411] width 208 height 35
type input "414989"
click at [677, 478] on button "Login" at bounding box center [784, 493] width 215 height 30
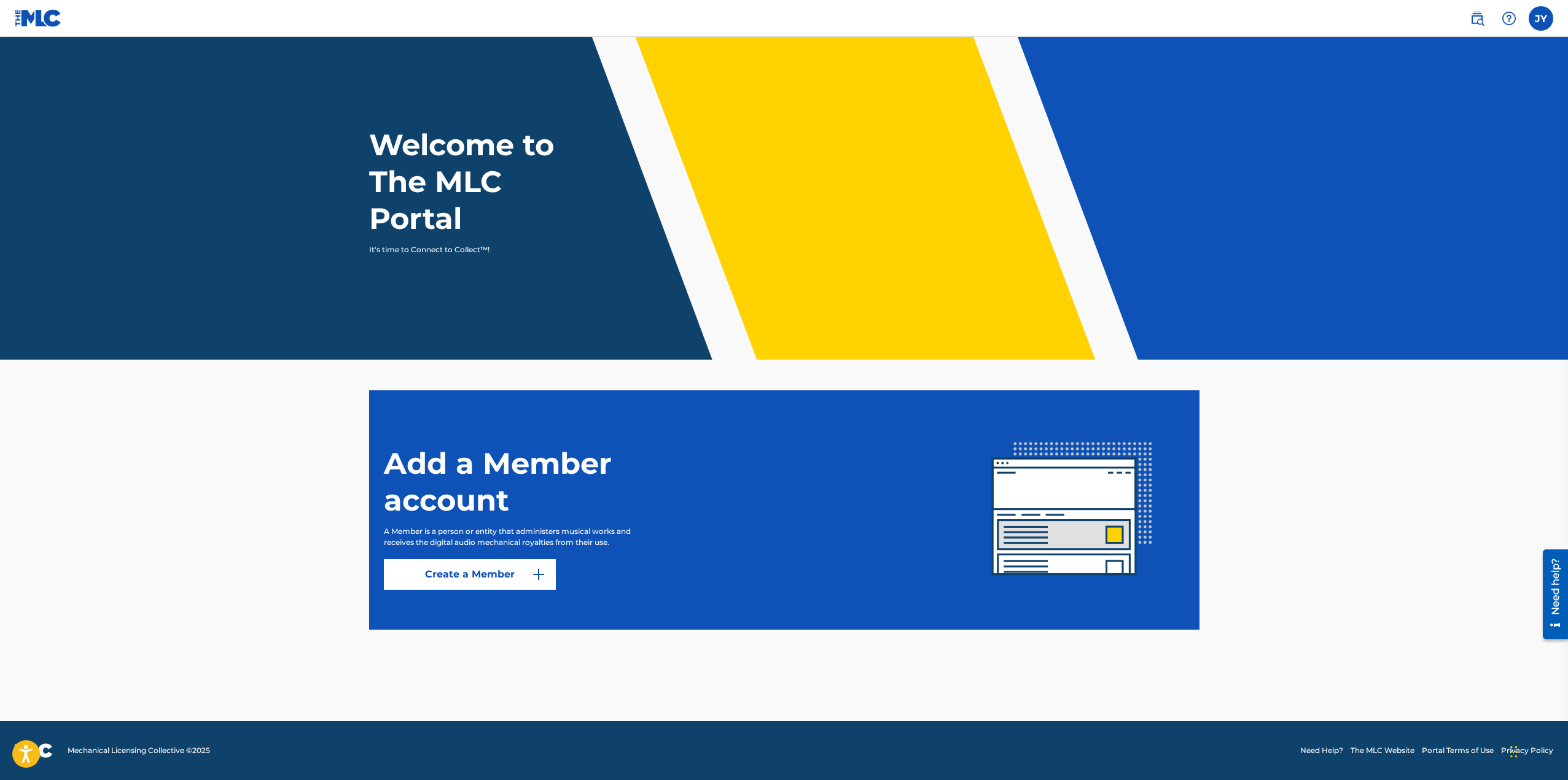
click at [1479, 23] on img at bounding box center [1477, 18] width 14 height 14
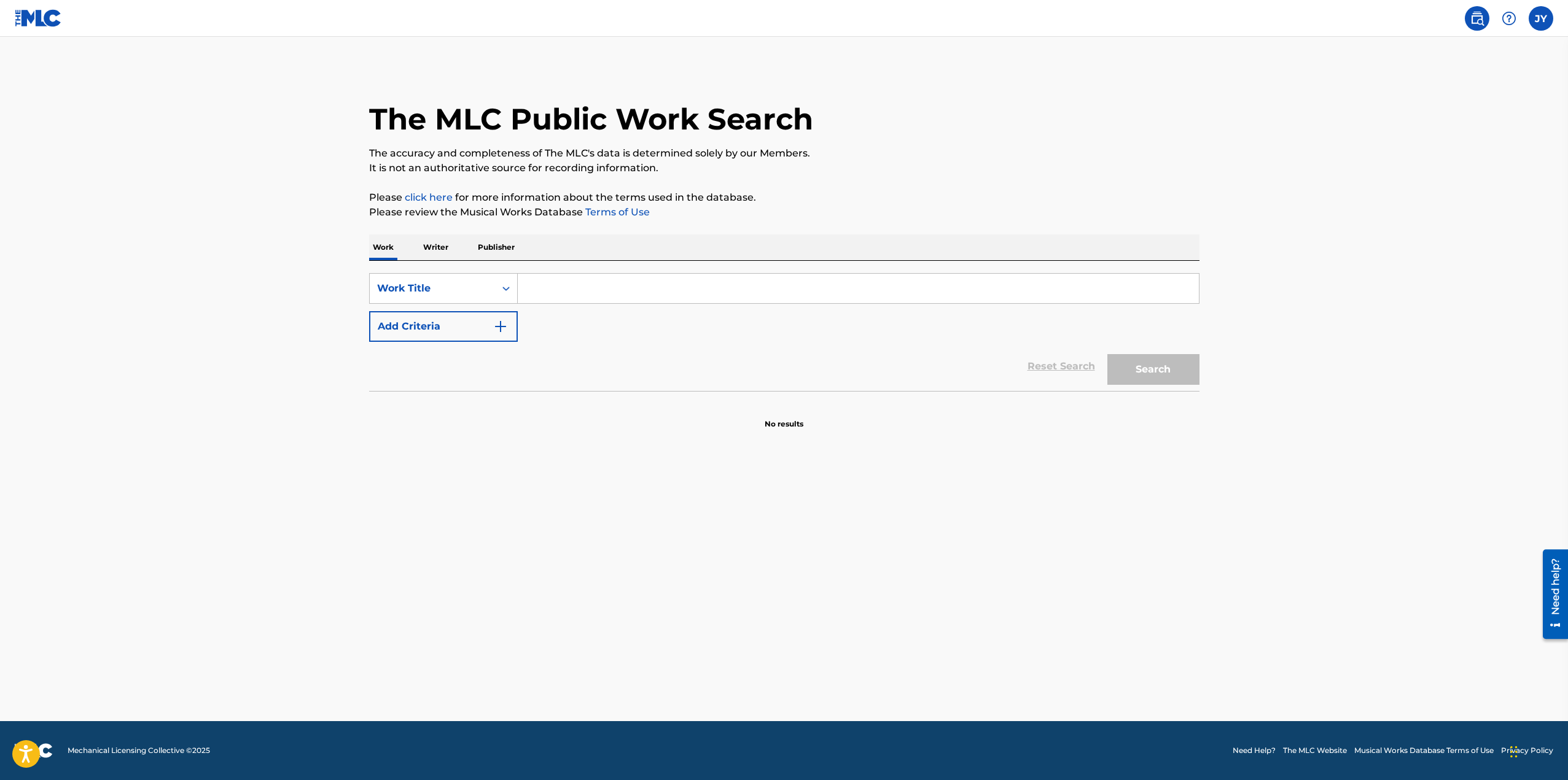
click at [1509, 19] on img at bounding box center [1509, 18] width 14 height 14
click at [1544, 23] on label at bounding box center [1541, 18] width 24 height 24
click at [1541, 18] on input "[PERSON_NAME] Yau [EMAIL_ADDRESS][DOMAIN_NAME] Notification Preferences Profile…" at bounding box center [1541, 18] width 0 height 0
click at [1436, 130] on link "Notification Preferences" at bounding box center [1452, 132] width 90 height 11
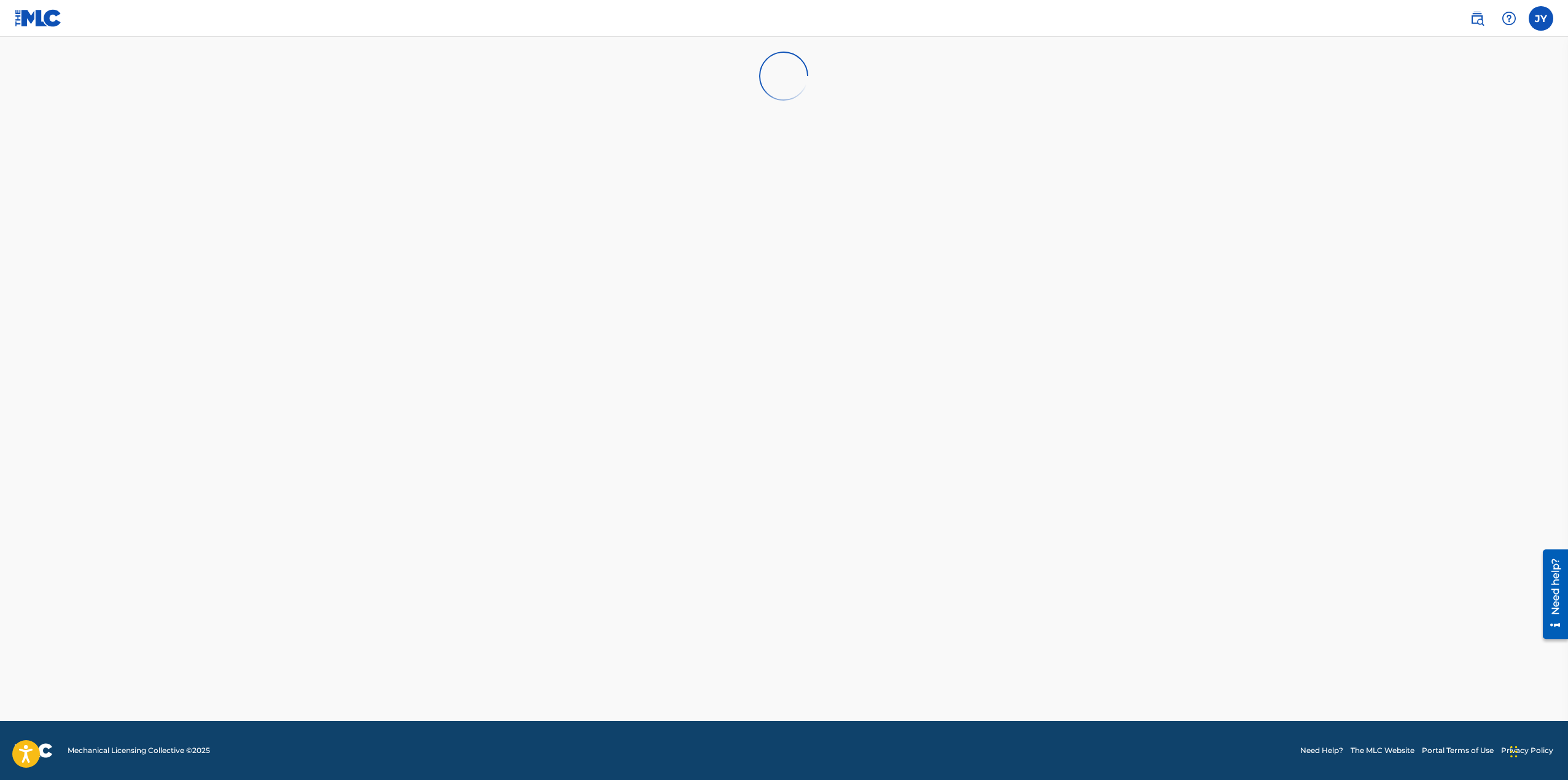
click at [1538, 17] on label at bounding box center [1541, 18] width 24 height 24
click at [1541, 18] on input "[PERSON_NAME] Yau [EMAIL_ADDRESS][DOMAIN_NAME] Notification Preferences Profile…" at bounding box center [1541, 18] width 0 height 0
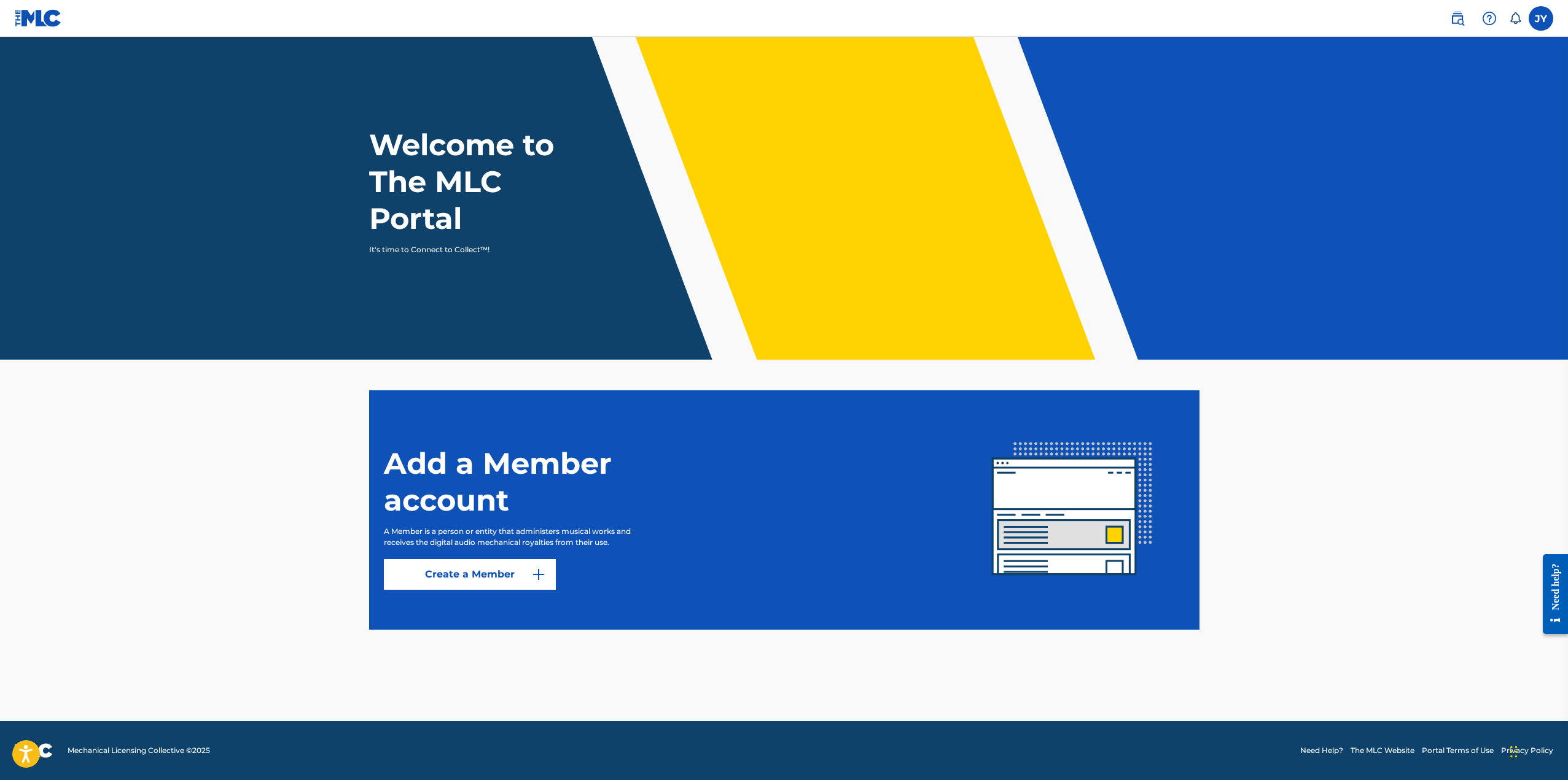
click at [1533, 17] on label at bounding box center [1541, 18] width 24 height 24
click at [1541, 18] on input "[PERSON_NAME] Yau [EMAIL_ADDRESS][DOMAIN_NAME] Notification Preferences Profile…" at bounding box center [1541, 18] width 0 height 0
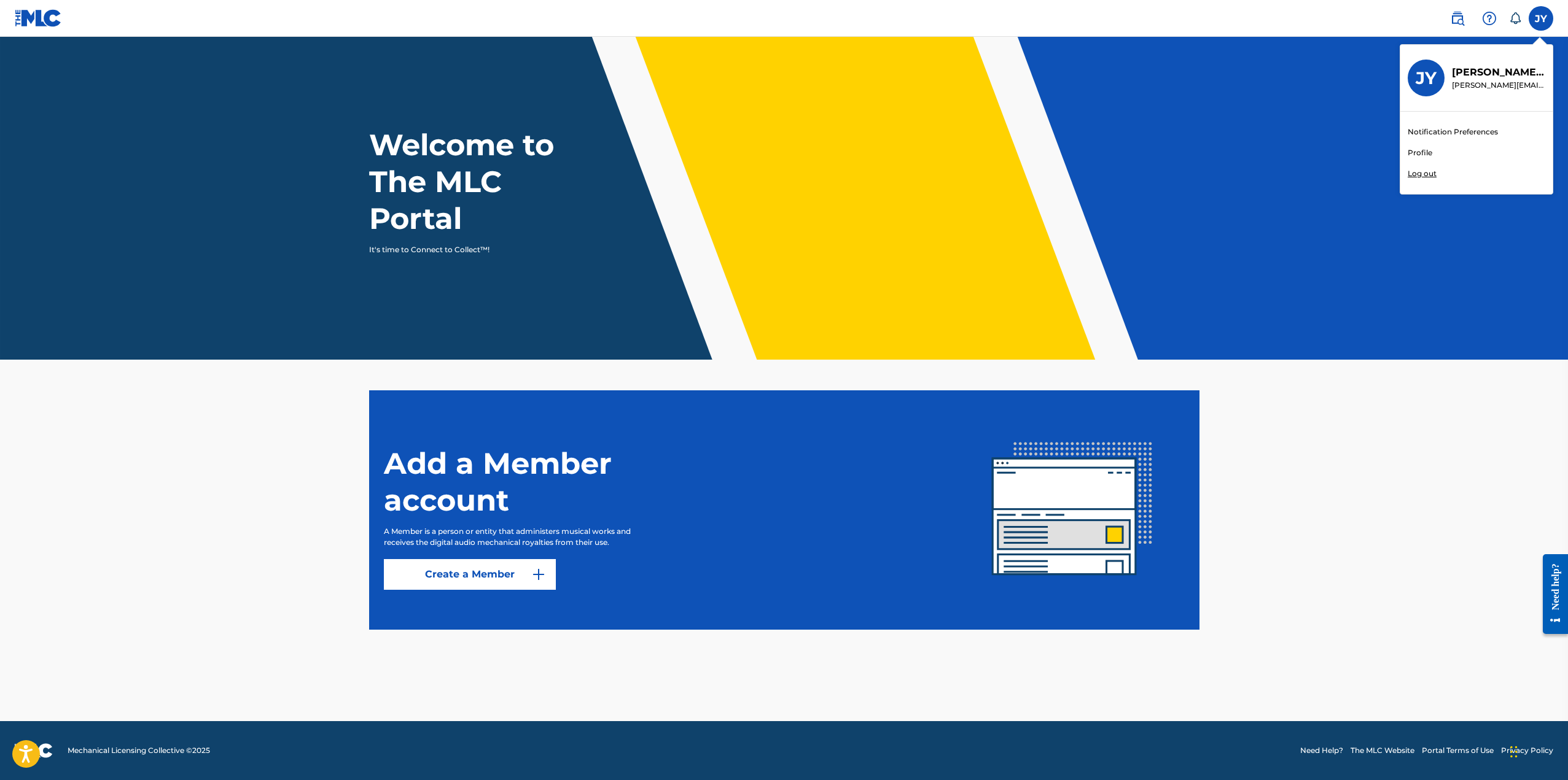
click at [1511, 14] on icon at bounding box center [1515, 18] width 12 height 12
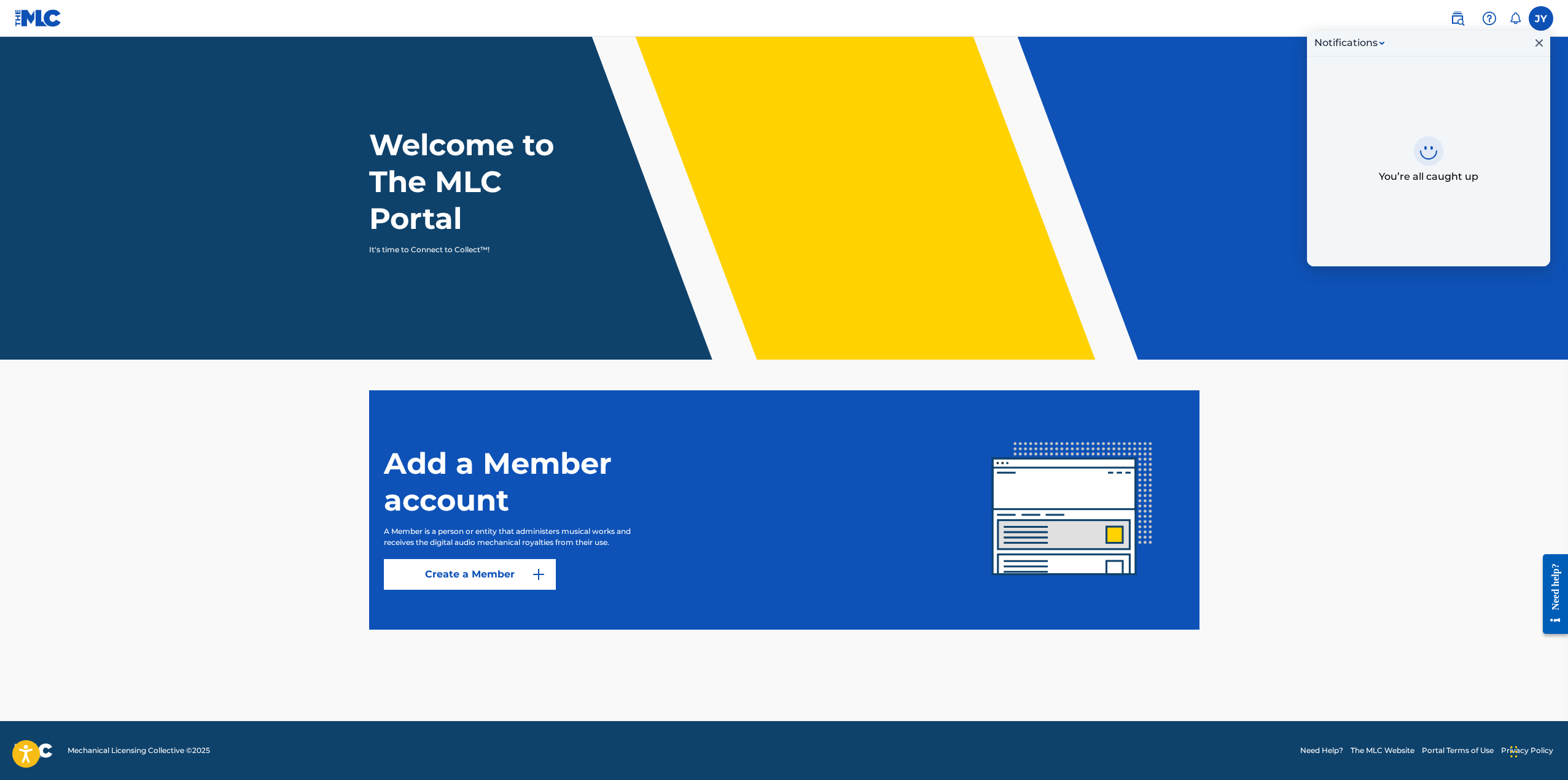
click at [513, 524] on div "Add a Member account A Member is a person or entity that administers musical wo…" at bounding box center [671, 510] width 576 height 160
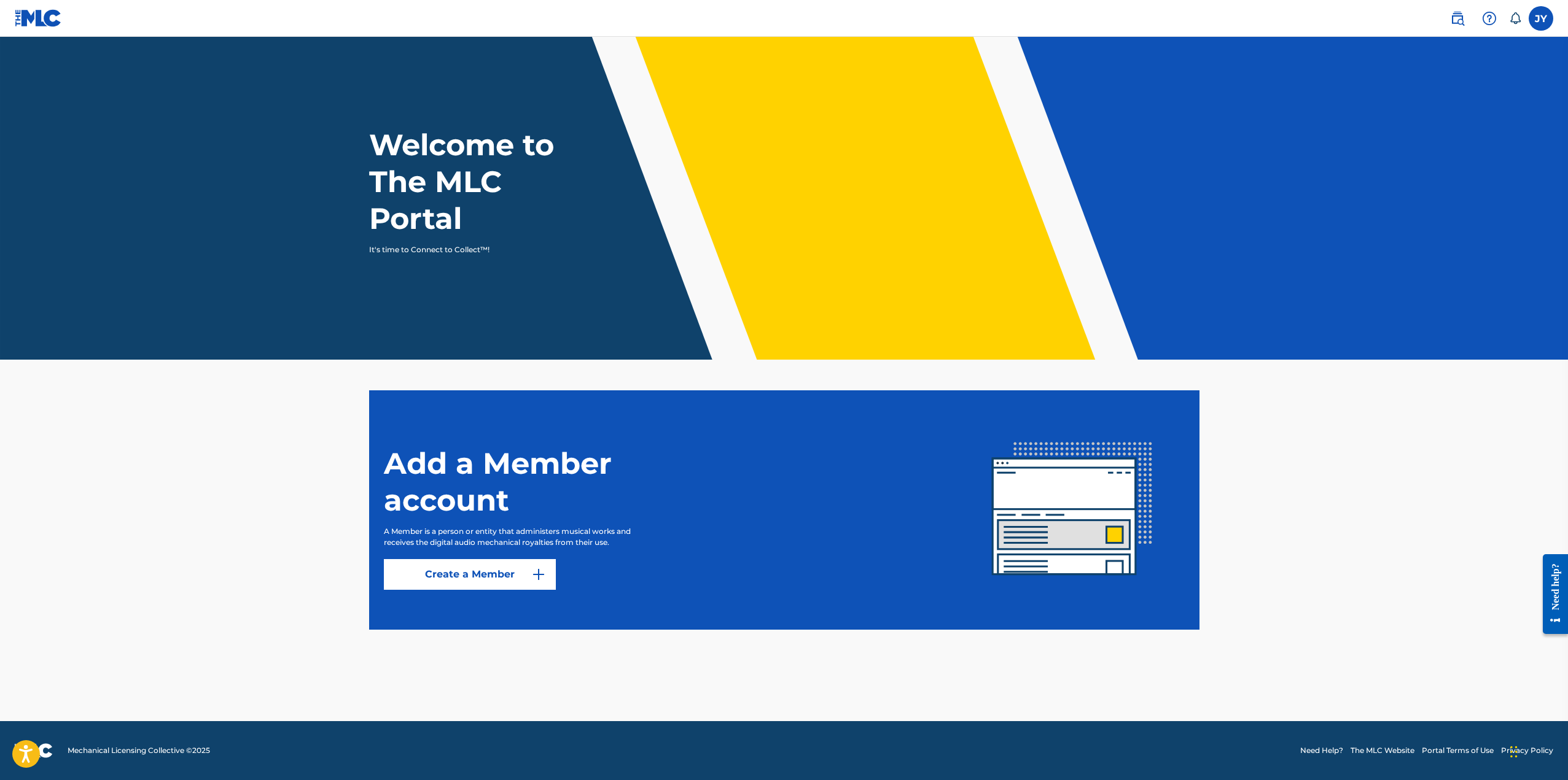
click at [476, 565] on link "Create a Member" at bounding box center [470, 575] width 172 height 30
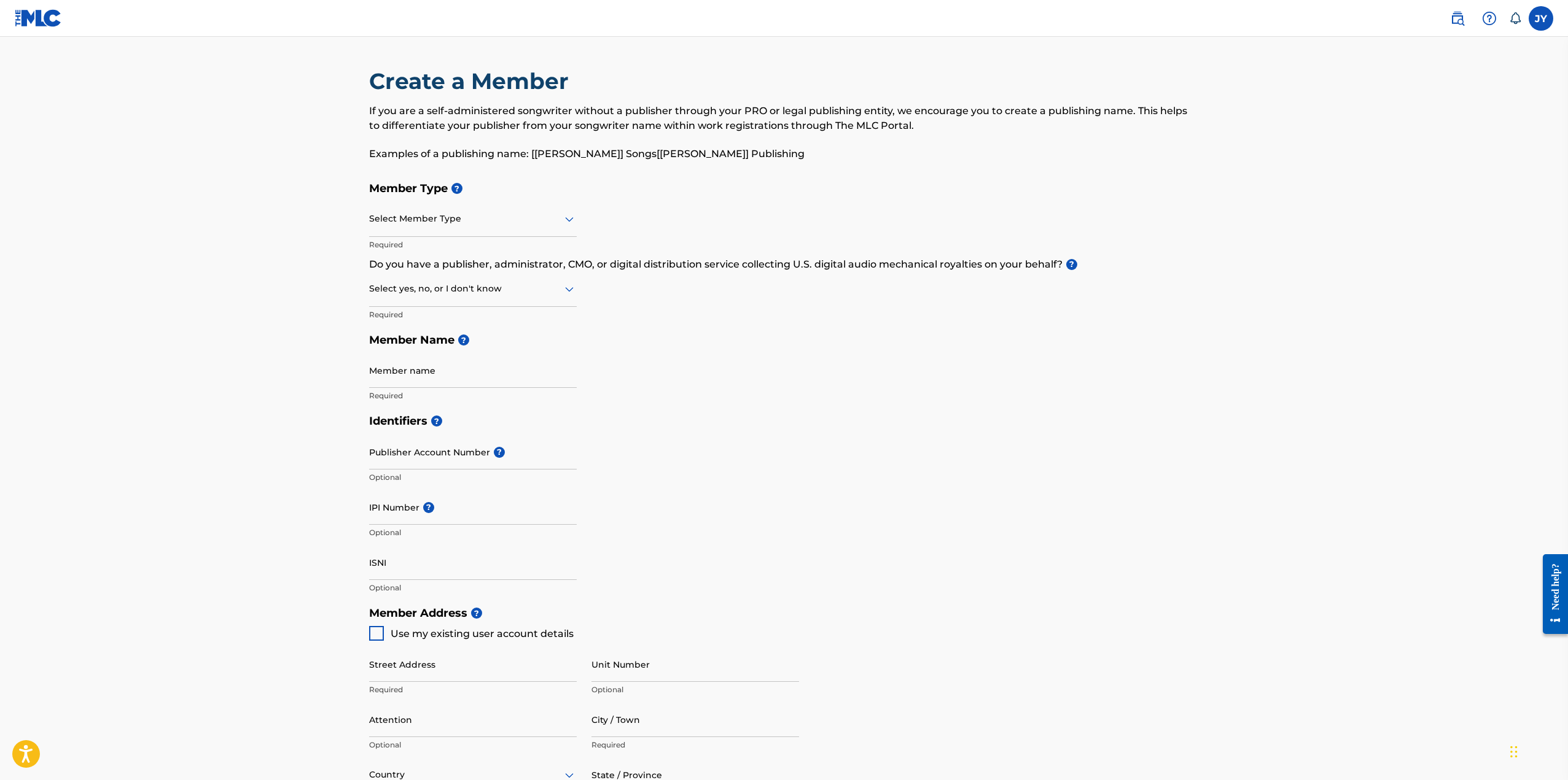
click at [582, 284] on div "Member Type ? Select Member Type Required Do you have a publisher, administrato…" at bounding box center [784, 292] width 830 height 233
click at [563, 287] on icon at bounding box center [569, 289] width 14 height 14
click at [501, 352] on div "No" at bounding box center [472, 348] width 206 height 27
click at [532, 224] on div at bounding box center [472, 219] width 208 height 15
click at [497, 331] on div "Manager/Lawyer/Other" at bounding box center [472, 334] width 206 height 27
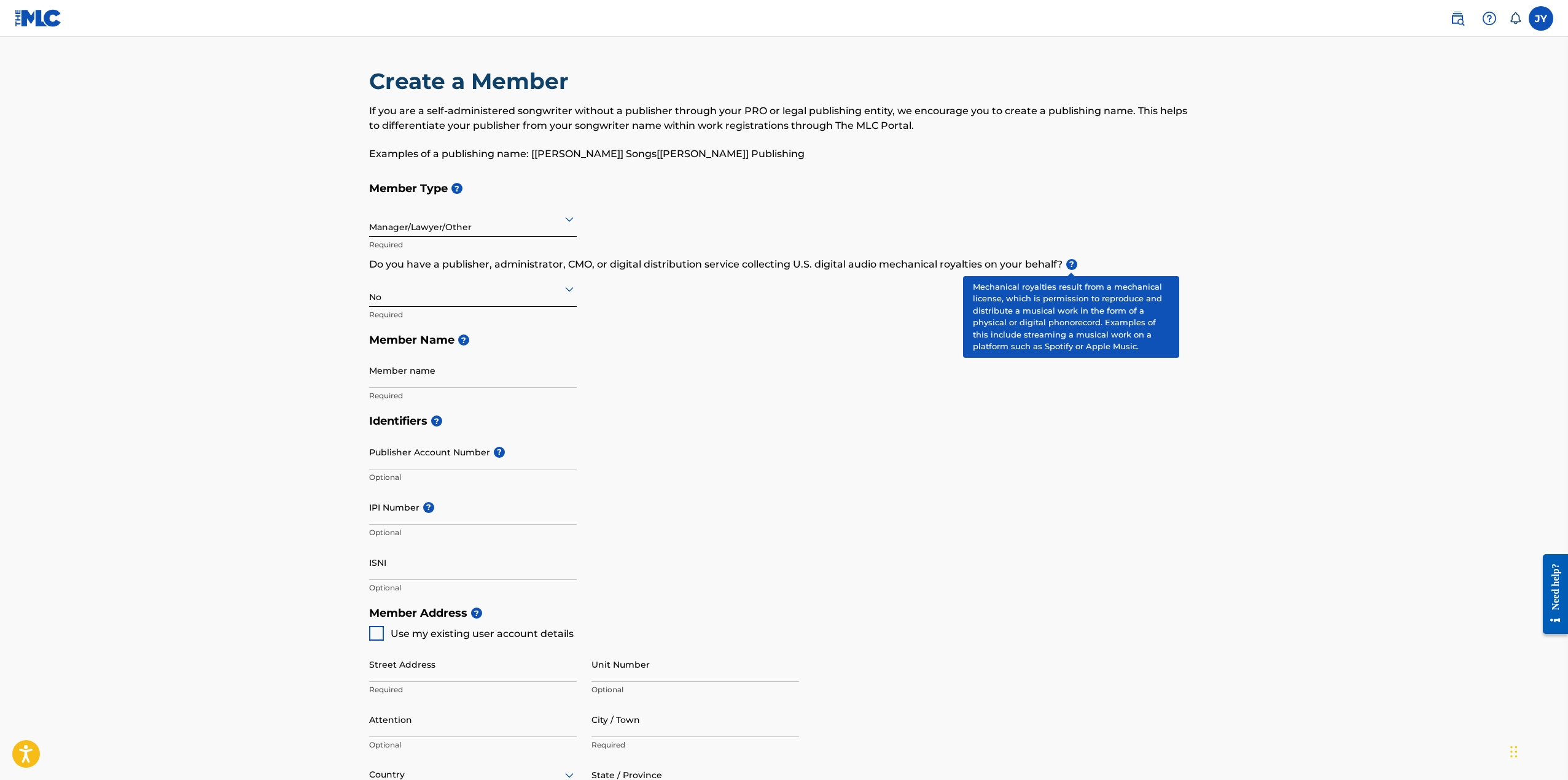
click at [1074, 265] on span "?" at bounding box center [1071, 265] width 11 height 11
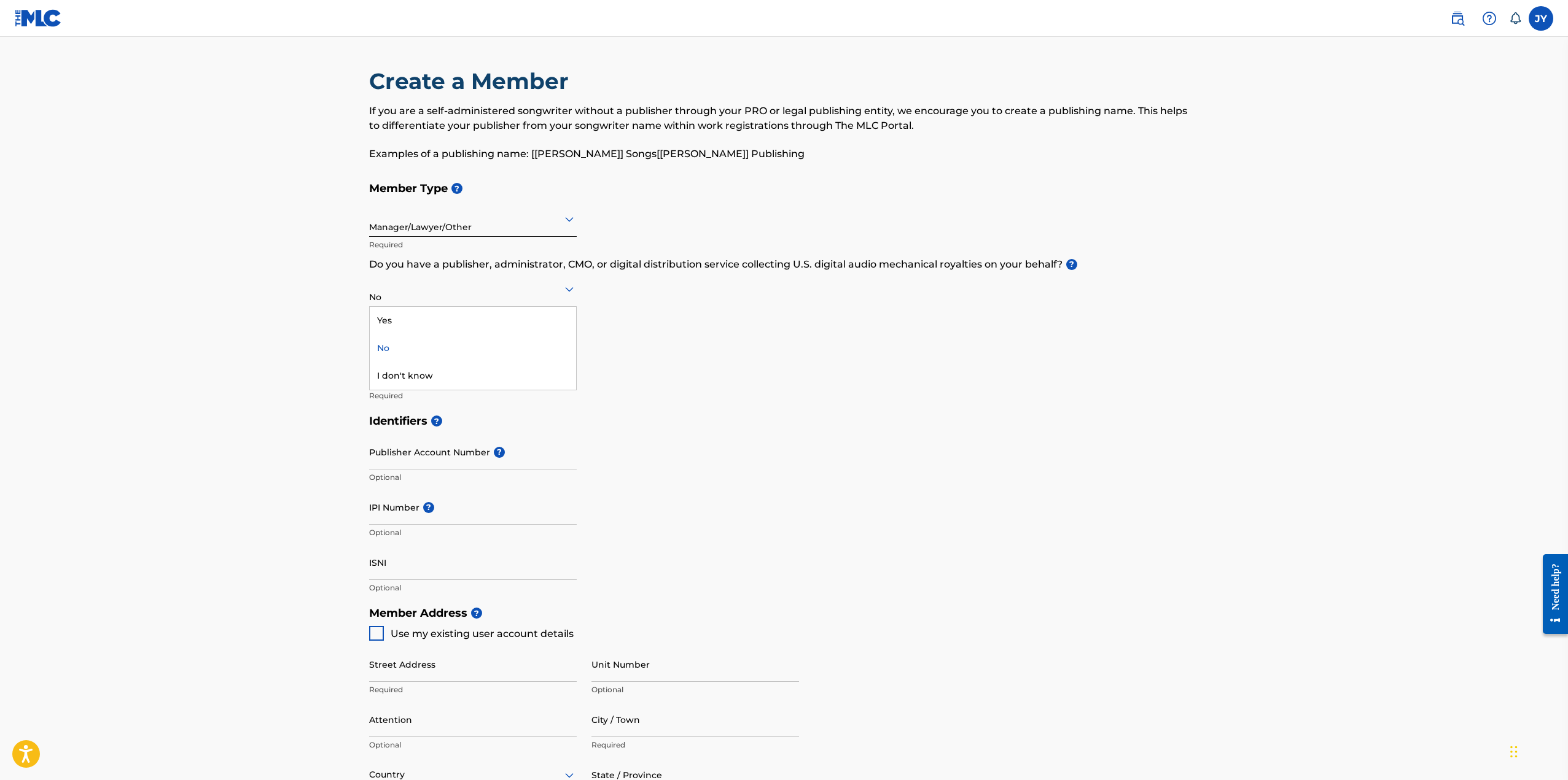
click at [560, 295] on div at bounding box center [472, 289] width 208 height 15
click at [408, 354] on div "No" at bounding box center [472, 348] width 206 height 27
click at [511, 233] on div "Manager/Lawyer/Other" at bounding box center [472, 219] width 208 height 30
click at [487, 336] on div "Manager/Lawyer/Other" at bounding box center [472, 334] width 206 height 27
click at [483, 377] on input "Member name" at bounding box center [472, 370] width 208 height 35
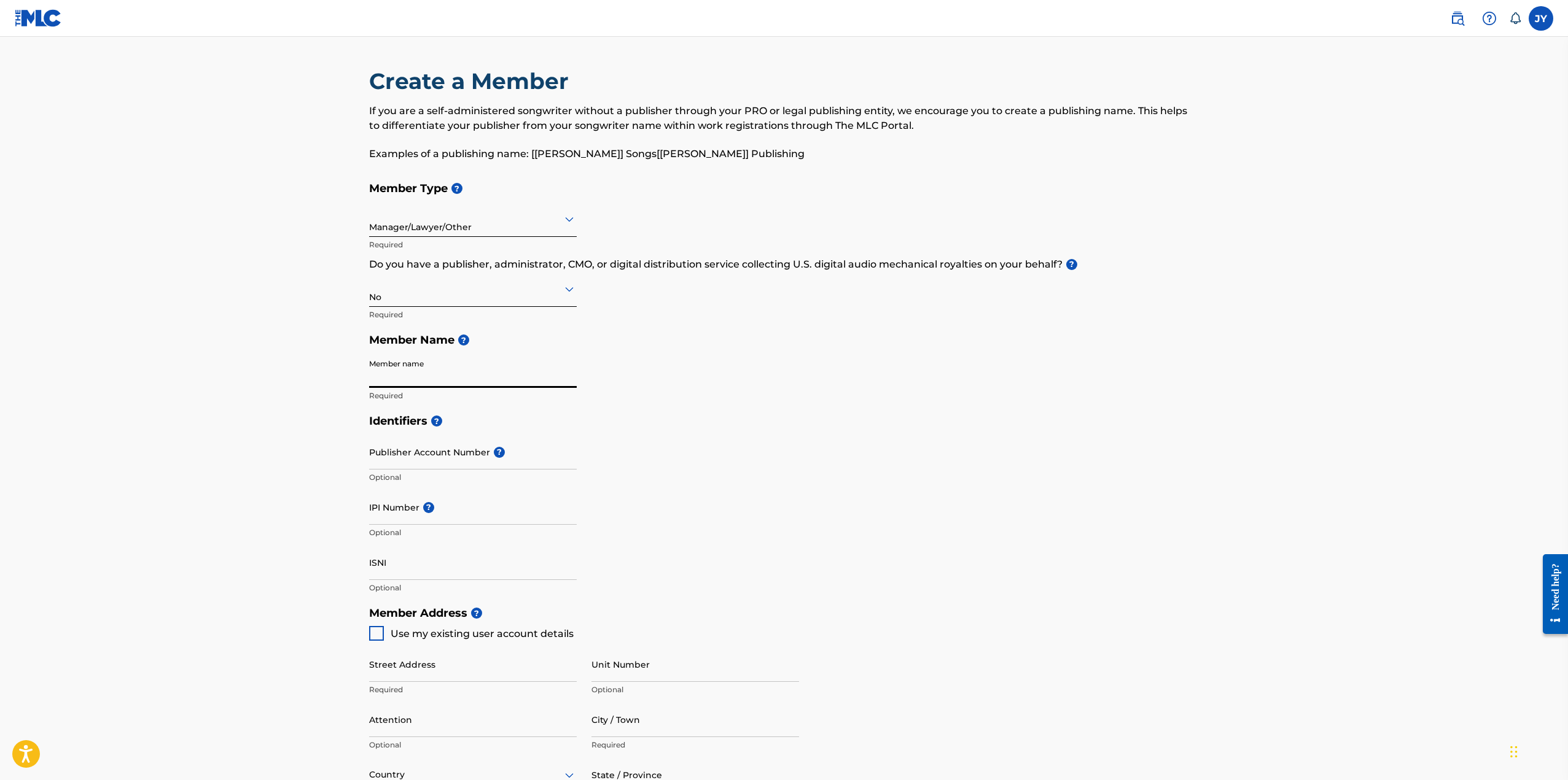
type input "Jeffrey Yau"
type input "123 Portland Street"
type input "412"
